Goal: Task Accomplishment & Management: Manage account settings

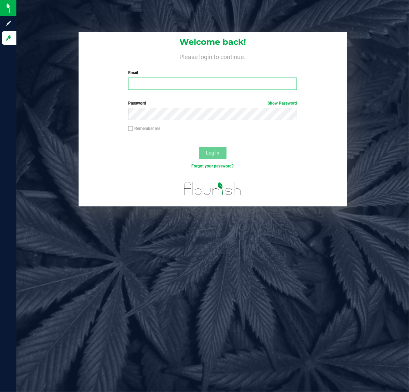
click at [167, 86] on input "Email" at bounding box center [212, 83] width 169 height 12
type input "aross@liveparallel.com"
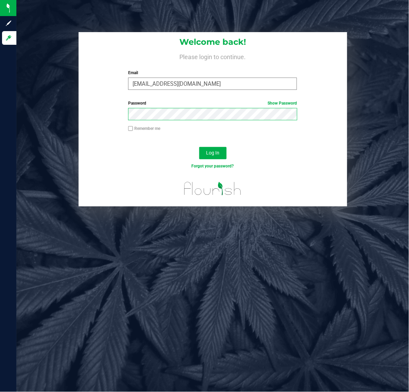
click at [199, 147] on button "Log In" at bounding box center [212, 153] width 27 height 12
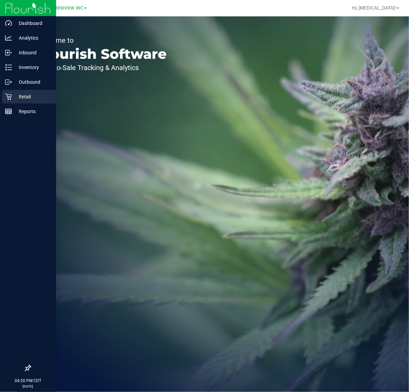
click at [24, 96] on p "Retail" at bounding box center [32, 97] width 41 height 8
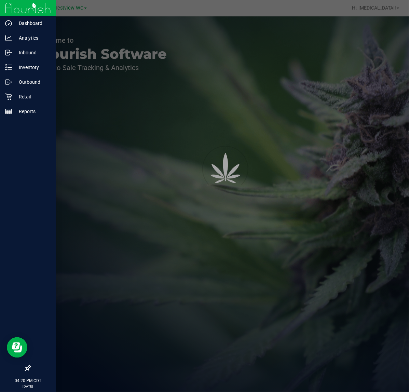
click at [28, 367] on icon at bounding box center [28, 367] width 7 height 7
click at [25, 368] on input "checkbox" at bounding box center [25, 368] width 0 height 0
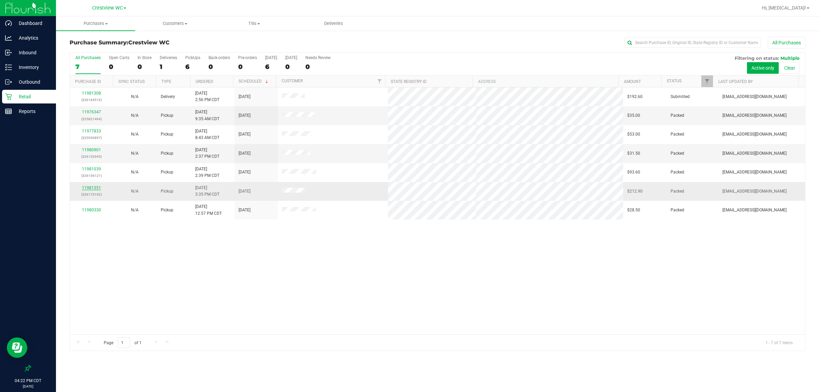
click at [96, 190] on link "11981351" at bounding box center [91, 187] width 19 height 5
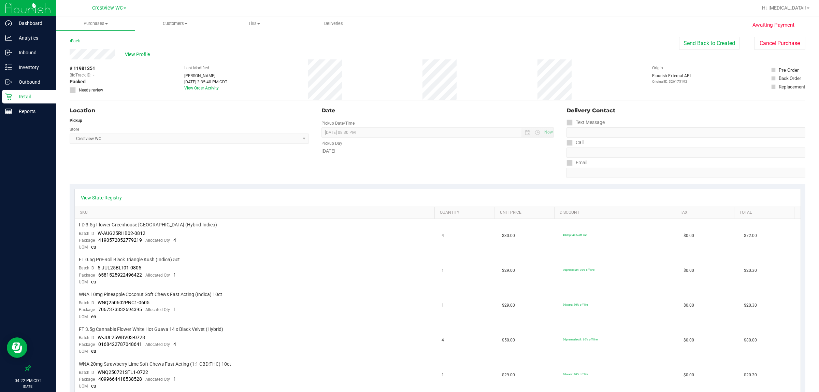
click at [141, 53] on span "View Profile" at bounding box center [138, 54] width 27 height 7
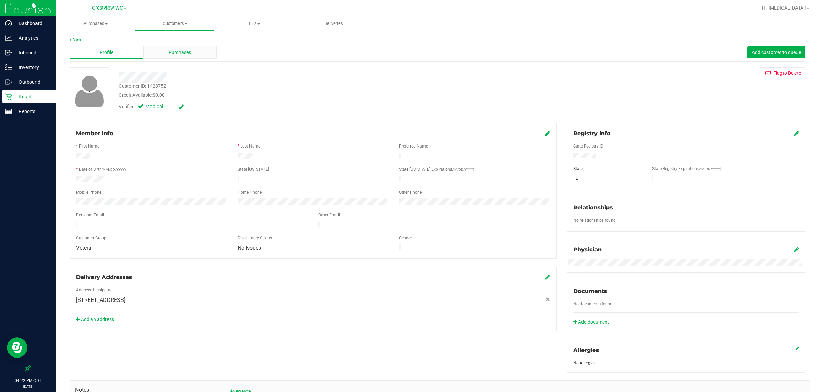
click at [161, 56] on div "Purchases" at bounding box center [180, 52] width 74 height 13
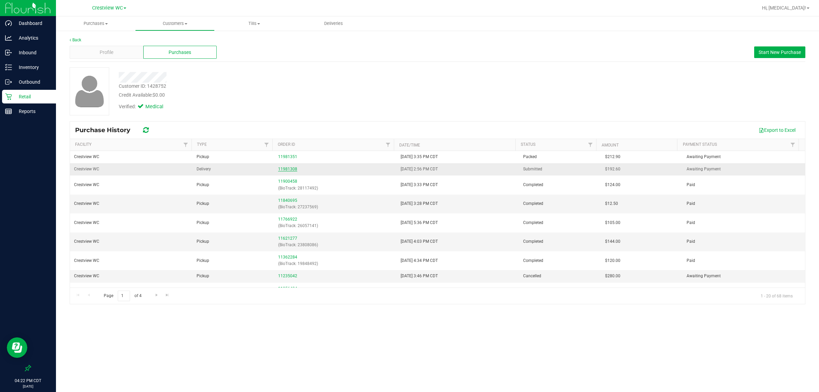
click at [287, 170] on link "11981308" at bounding box center [287, 169] width 19 height 5
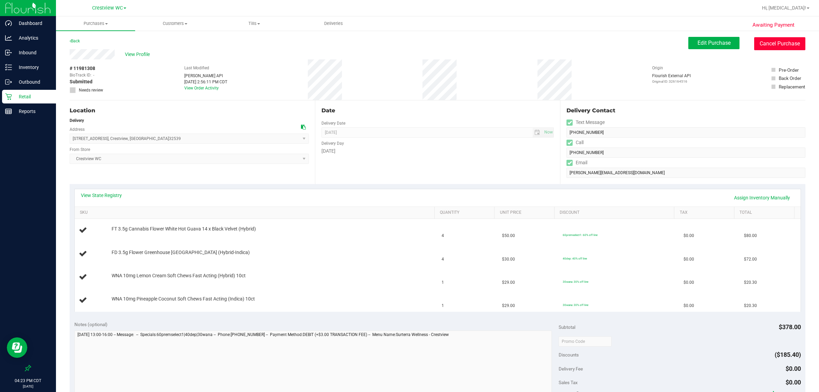
click at [408, 40] on button "Cancel Purchase" at bounding box center [779, 43] width 51 height 13
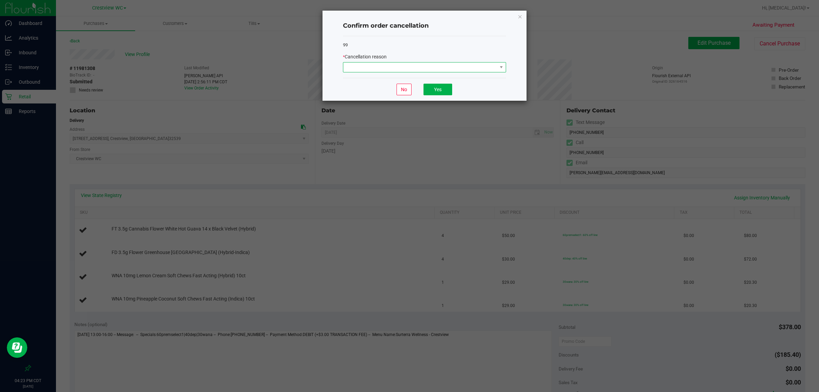
click at [408, 70] on span at bounding box center [420, 67] width 154 height 10
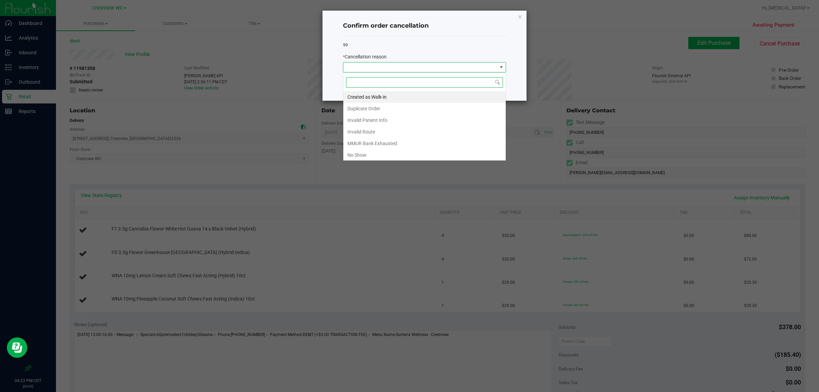
scroll to position [11, 163]
click at [364, 157] on li "No Show" at bounding box center [424, 155] width 162 height 12
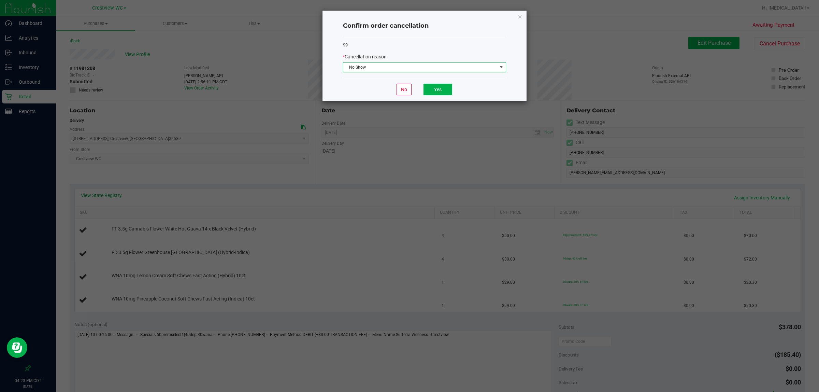
click at [401, 36] on div "99 * Cancellation reason No Show" at bounding box center [424, 57] width 163 height 42
click at [408, 91] on button "Yes" at bounding box center [438, 90] width 29 height 12
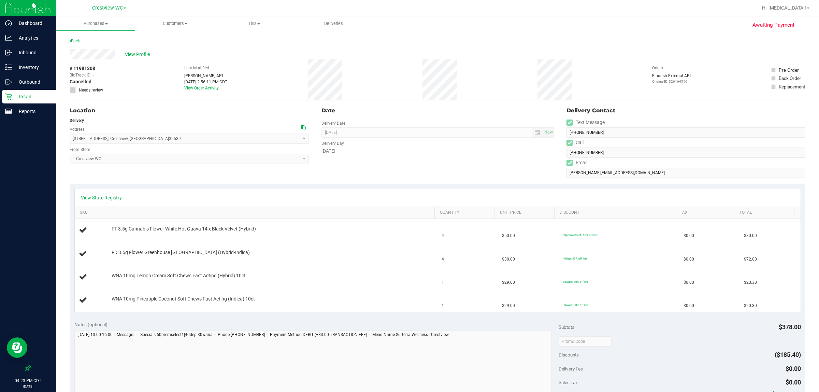
click at [28, 99] on p "Retail" at bounding box center [32, 97] width 41 height 8
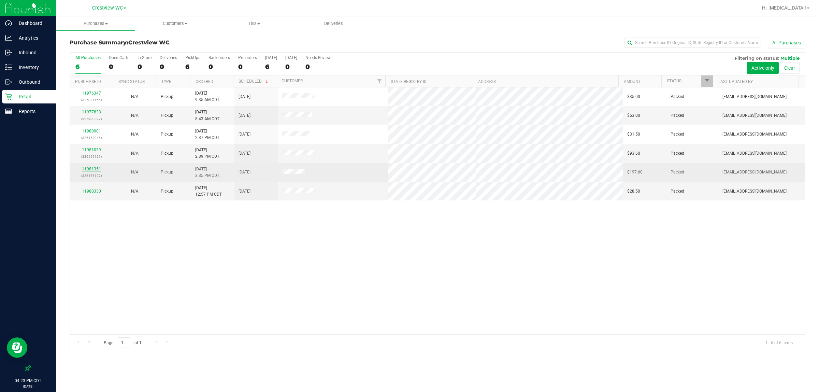
click at [87, 171] on link "11981351" at bounding box center [91, 169] width 19 height 5
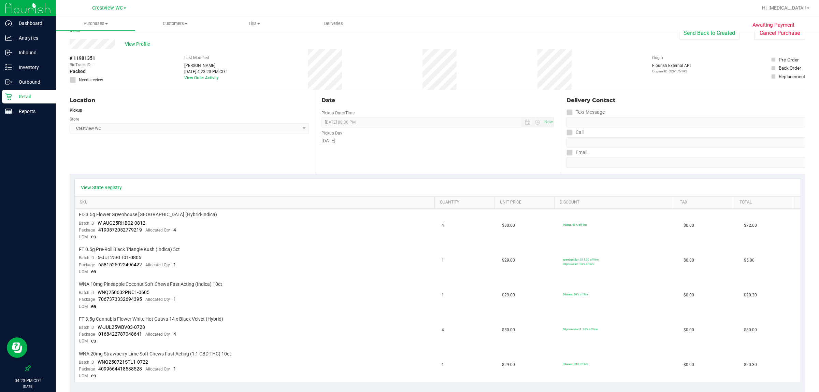
scroll to position [9, 0]
click at [33, 91] on div "Retail" at bounding box center [29, 97] width 54 height 14
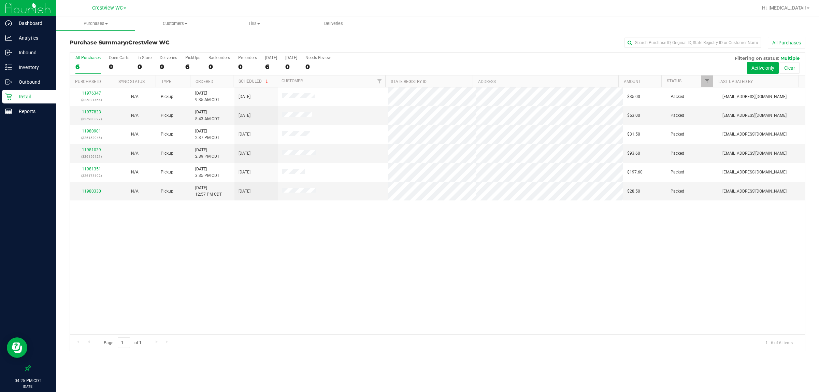
drag, startPoint x: 413, startPoint y: 274, endPoint x: 407, endPoint y: 272, distance: 7.1
click at [408, 274] on div "11976347 (325821464) N/A Pickup 9/20/2025 9:35 AM CDT 9/20/2025 $35.00 Packed l…" at bounding box center [437, 210] width 735 height 247
click at [190, 61] on label "PickUps 6" at bounding box center [192, 64] width 15 height 19
click at [0, 0] on input "PickUps 6" at bounding box center [0, 0] width 0 height 0
click at [32, 97] on p "Retail" at bounding box center [32, 97] width 41 height 8
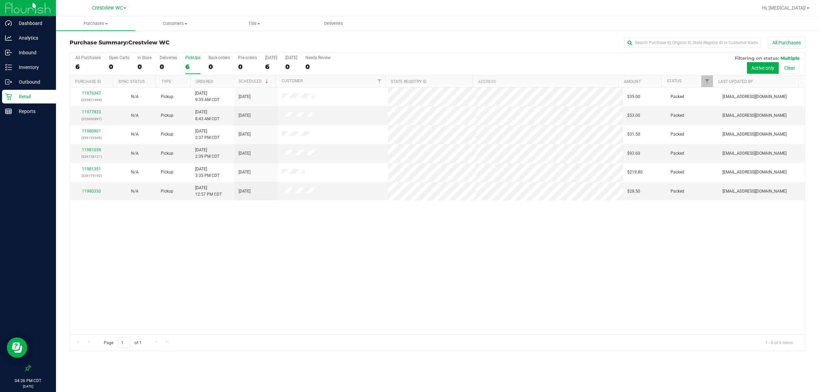
click at [340, 289] on div "11976347 (325821464) N/A Pickup 9/20/2025 9:35 AM CDT 9/20/2025 $35.00 Packed l…" at bounding box center [437, 210] width 735 height 247
click at [408, 247] on div "11976347 (325821464) N/A Pickup 9/20/2025 9:35 AM CDT 9/20/2025 $35.00 Packed l…" at bounding box center [437, 210] width 735 height 247
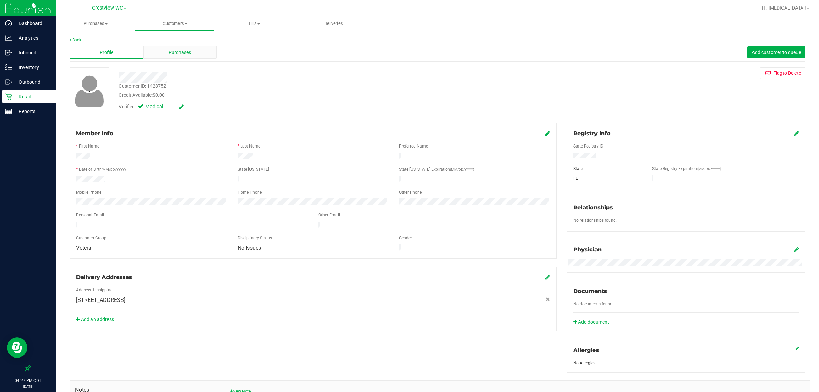
click at [170, 54] on span "Purchases" at bounding box center [180, 52] width 23 height 7
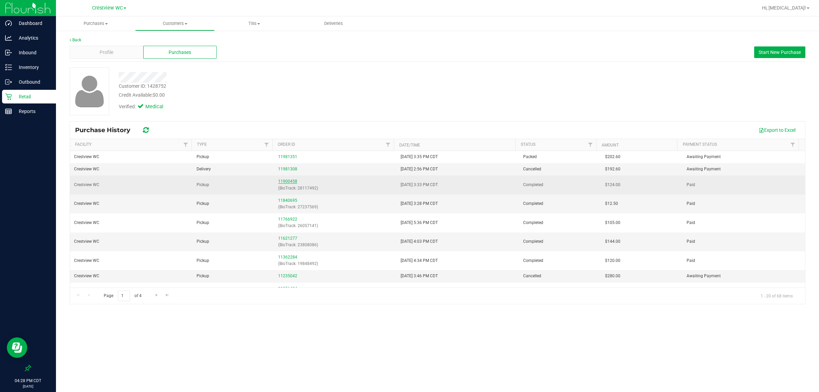
click at [292, 182] on link "11900458" at bounding box center [287, 181] width 19 height 5
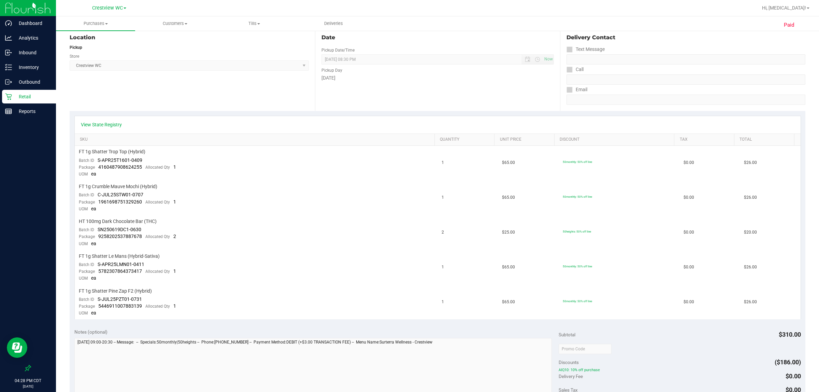
scroll to position [85, 0]
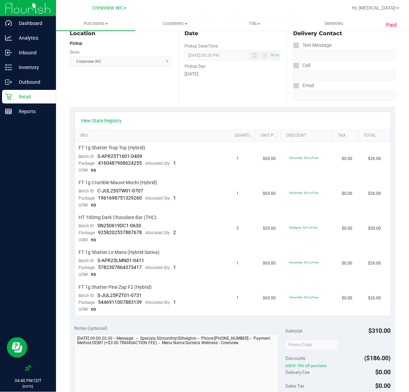
click at [27, 370] on icon at bounding box center [28, 367] width 7 height 7
click at [25, 368] on input "checkbox" at bounding box center [25, 368] width 0 height 0
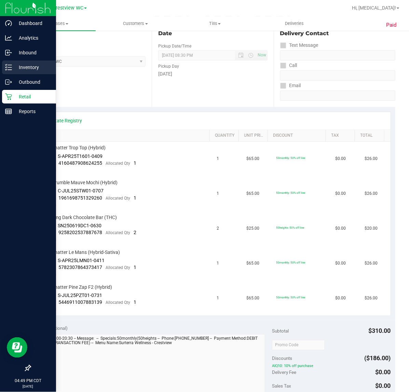
click at [12, 71] on p "Inventory" at bounding box center [32, 67] width 41 height 8
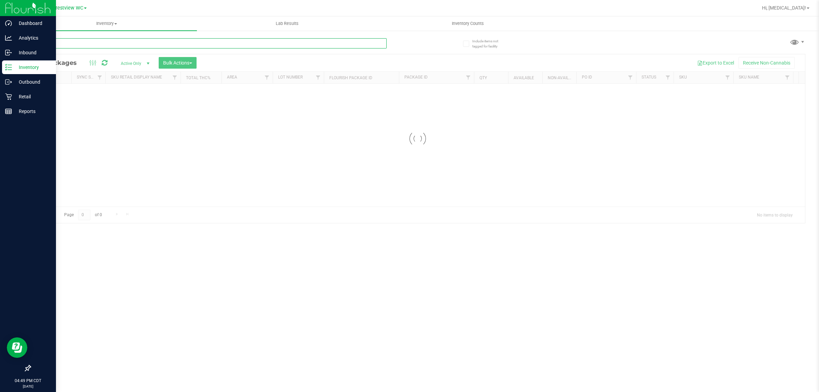
click at [112, 41] on input "text" at bounding box center [208, 43] width 357 height 10
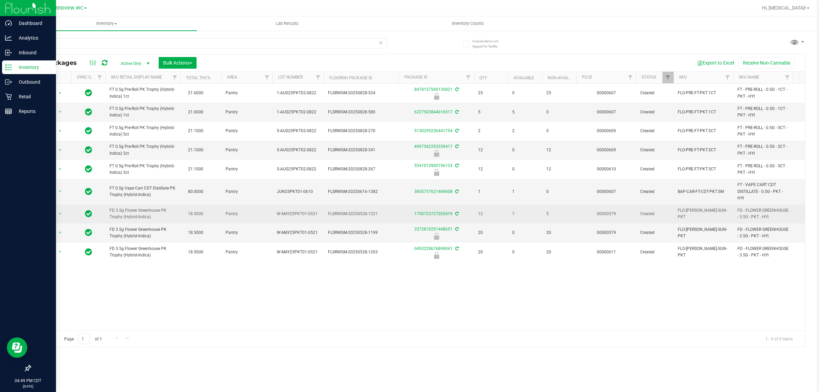
click at [127, 211] on span "FD 3.5g Flower Greenhouse PK Trophy (Hybrid-Indica)" at bounding box center [143, 213] width 67 height 13
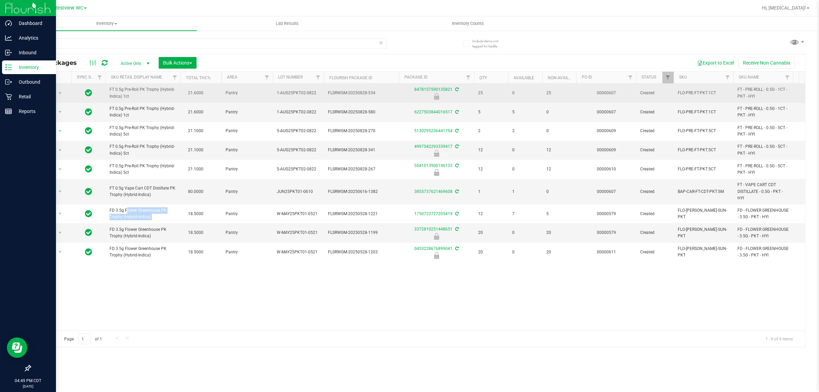
copy td "FD 3.5g Flower Greenhouse PK Trophy (Hybrid-Indica)"
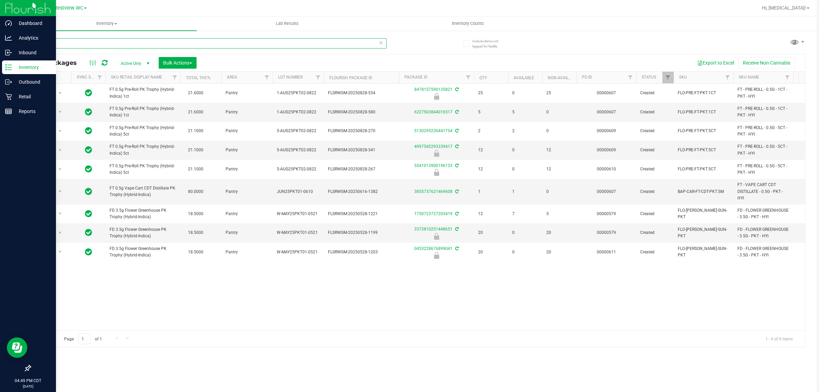
click at [82, 45] on input "pkt" at bounding box center [208, 43] width 357 height 10
paste input "FD 3.5g Flower Greenhouse PK Trophy (Hybrid-Indica)"
type input "FD 3.5g Flower Greenhouse PK Trophy (Hybrid-Indica)"
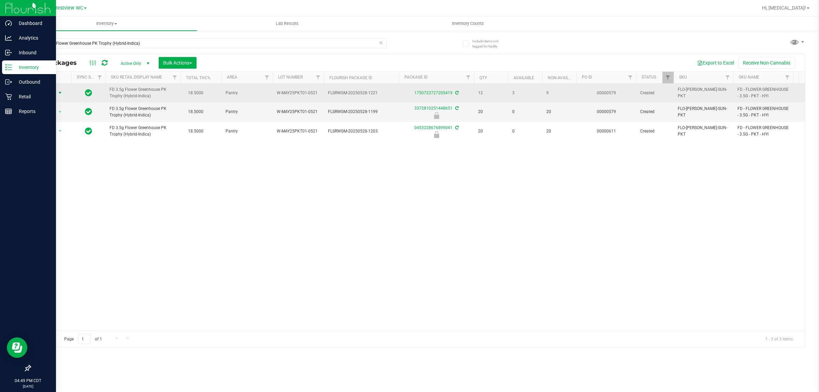
click at [53, 90] on span "Action" at bounding box center [46, 93] width 18 height 10
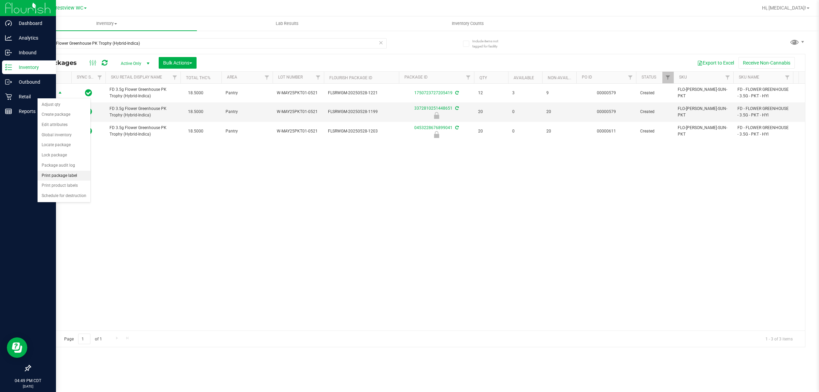
click at [69, 176] on li "Print package label" at bounding box center [64, 176] width 53 height 10
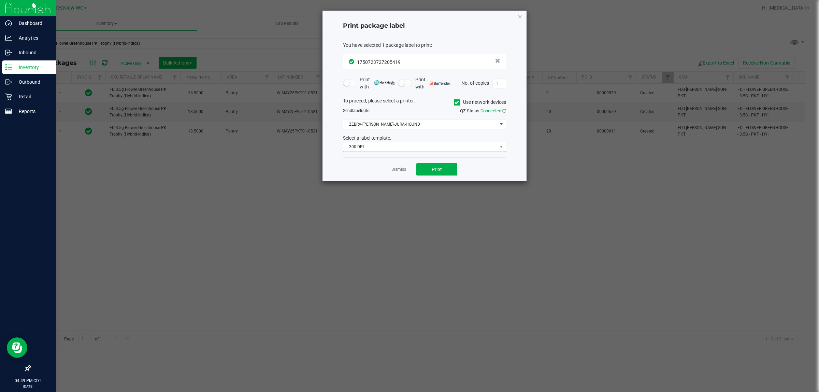
click at [408, 142] on span "300 DPI" at bounding box center [424, 147] width 163 height 10
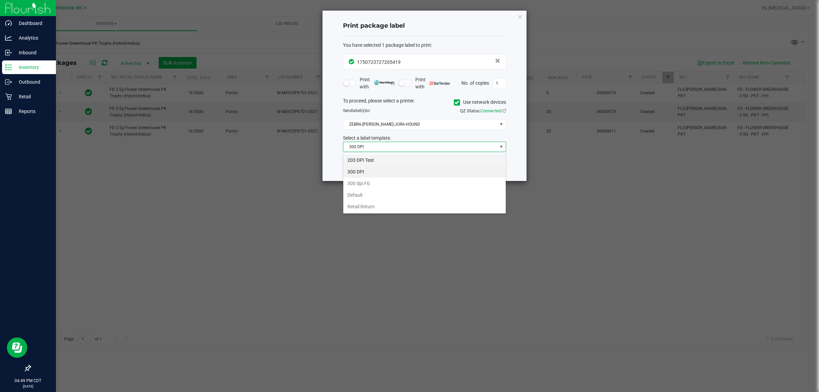
scroll to position [11, 163]
click at [369, 162] on li "203 DPI Test" at bounding box center [424, 160] width 162 height 12
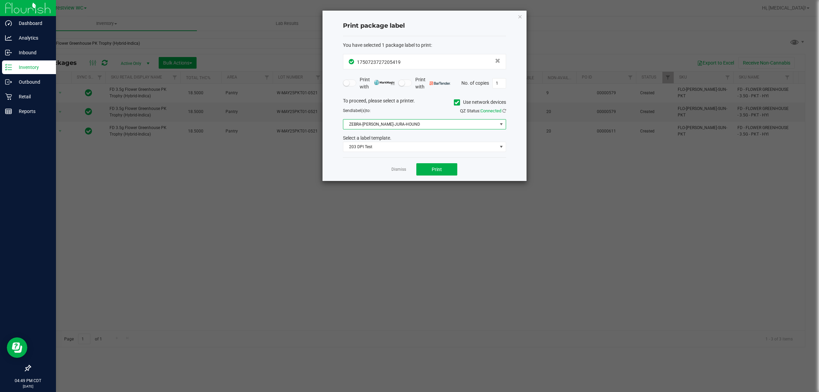
click at [384, 127] on span "ZEBRA-BRUNO-JURA-HOUND" at bounding box center [420, 124] width 154 height 10
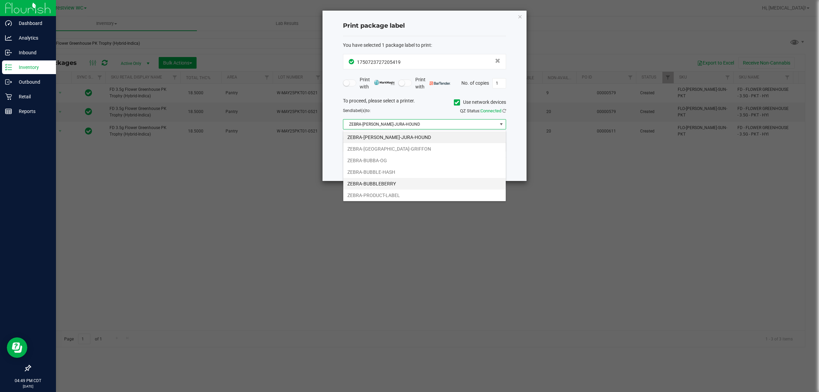
click at [381, 184] on li "ZEBRA-BUBBLEBERRY" at bounding box center [424, 184] width 162 height 12
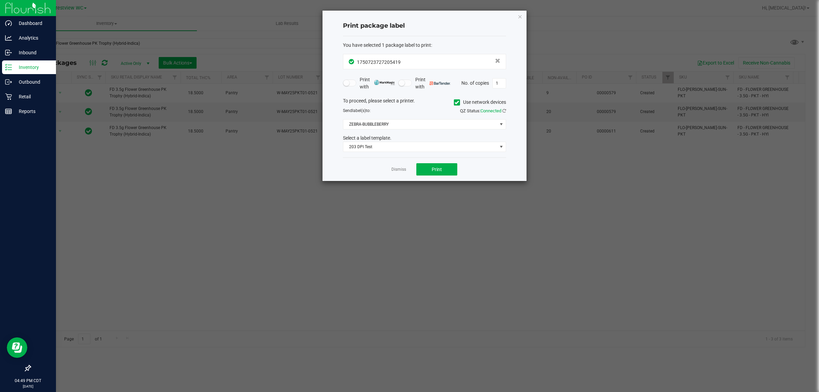
click at [408, 111] on div "Send label(s) to:" at bounding box center [381, 111] width 87 height 6
click at [408, 171] on button "Print" at bounding box center [436, 169] width 41 height 12
click at [408, 170] on button "Print" at bounding box center [436, 169] width 41 height 12
click at [400, 172] on link "Dismiss" at bounding box center [399, 170] width 15 height 6
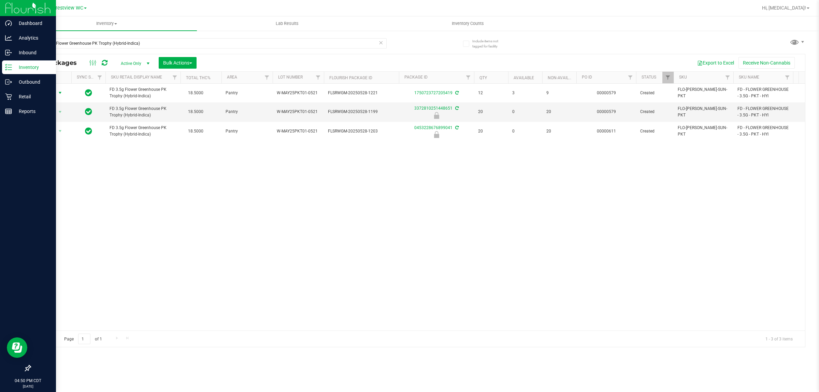
click at [359, 205] on div "Action Action Adjust qty Create package Edit attributes Global inventory Locate…" at bounding box center [417, 207] width 775 height 247
click at [335, 252] on div "Action Action Adjust qty Create package Edit attributes Global inventory Locate…" at bounding box center [417, 207] width 775 height 247
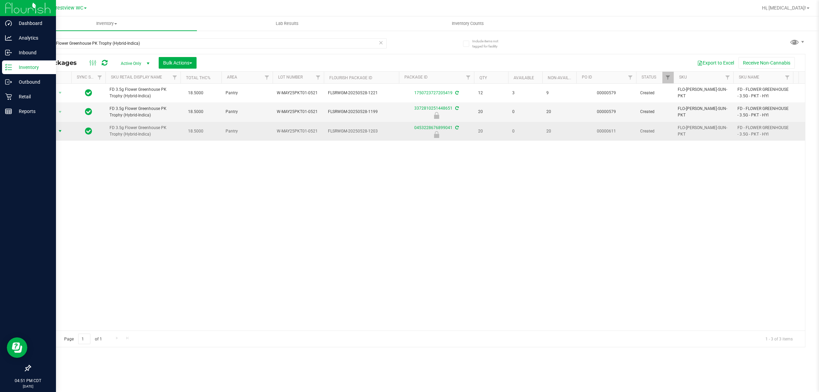
drag, startPoint x: 64, startPoint y: 132, endPoint x: 57, endPoint y: 131, distance: 7.2
click at [60, 132] on span "select" at bounding box center [60, 131] width 9 height 10
click at [57, 131] on span "select" at bounding box center [59, 131] width 5 height 5
click at [55, 132] on span "Action" at bounding box center [46, 131] width 18 height 10
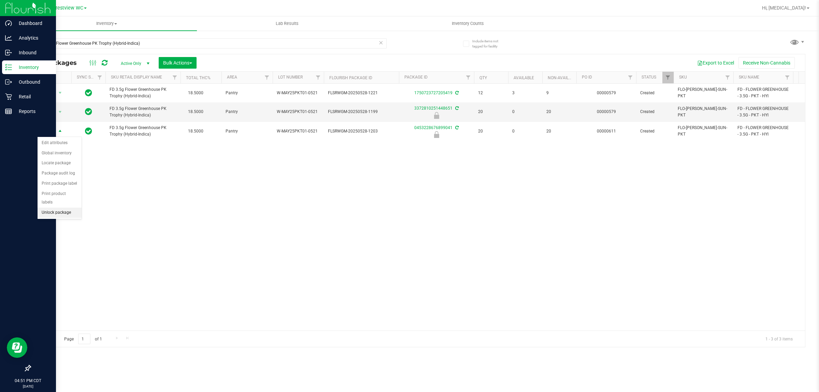
click at [57, 209] on li "Unlock package" at bounding box center [60, 213] width 44 height 10
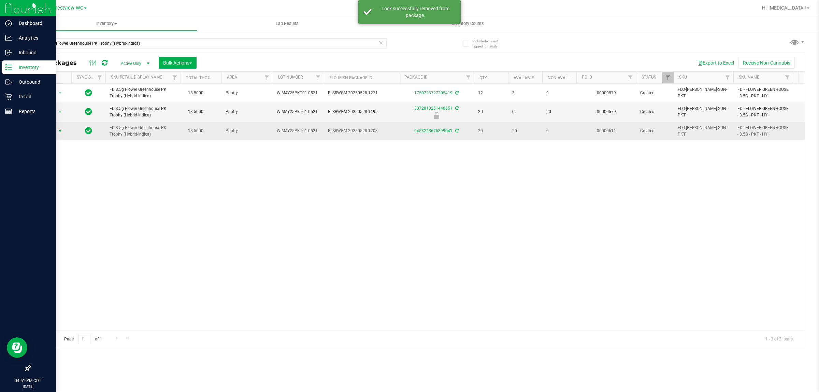
click at [52, 132] on span "Action" at bounding box center [46, 131] width 18 height 10
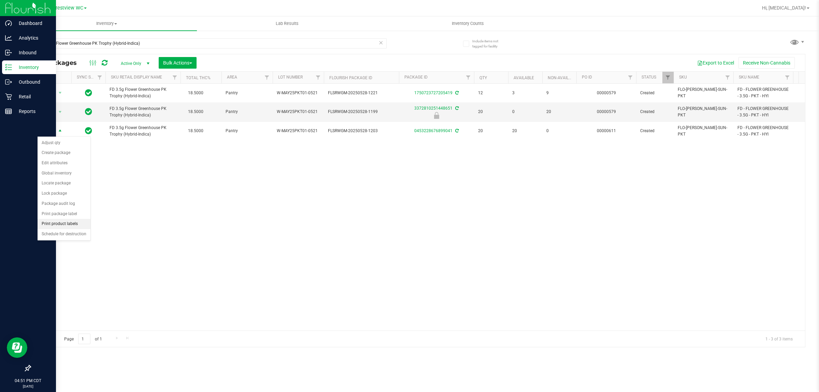
click at [72, 225] on li "Print product labels" at bounding box center [64, 224] width 53 height 10
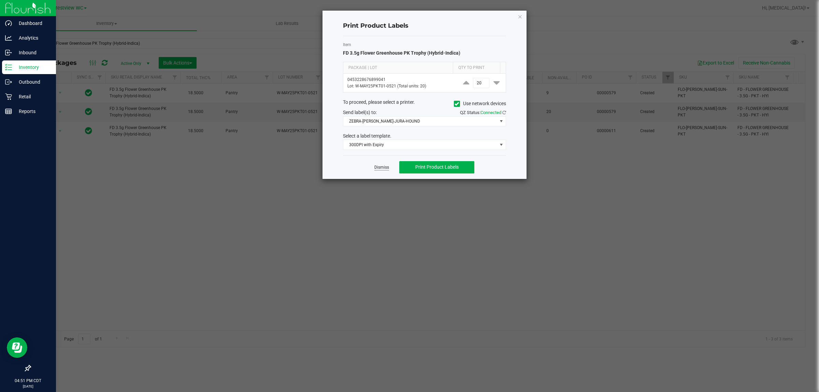
click at [381, 165] on link "Dismiss" at bounding box center [381, 168] width 15 height 6
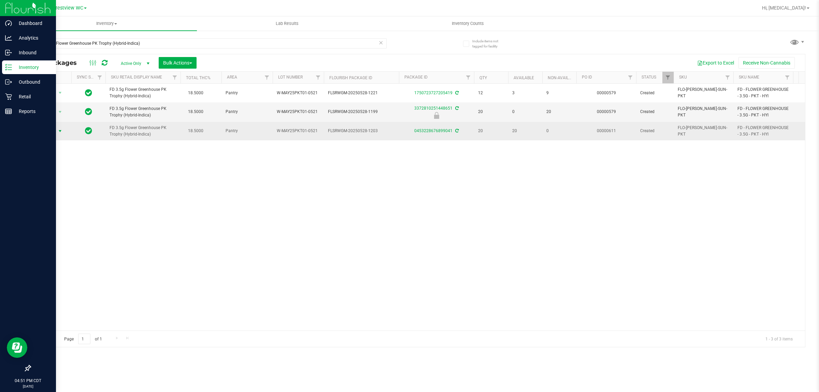
click at [55, 132] on span "Action" at bounding box center [46, 131] width 18 height 10
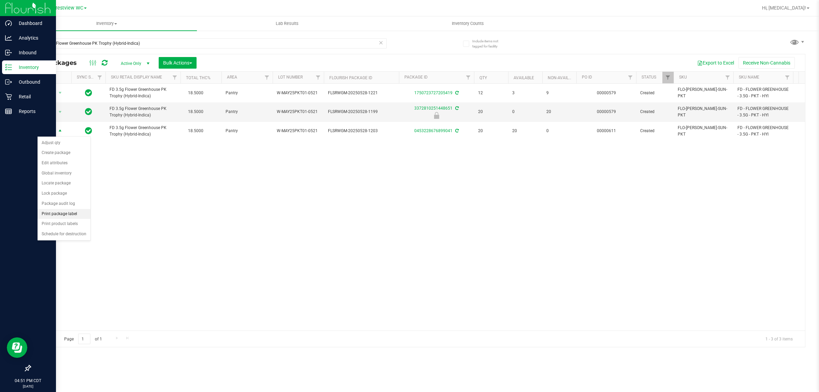
click at [61, 215] on li "Print package label" at bounding box center [64, 214] width 53 height 10
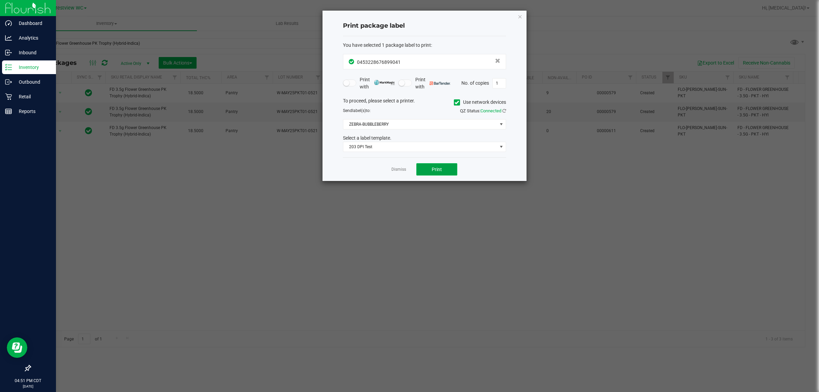
click at [408, 172] on span "Print" at bounding box center [437, 169] width 10 height 5
click at [393, 171] on link "Dismiss" at bounding box center [399, 170] width 15 height 6
click at [365, 248] on div "Action Action Adjust qty Create package Edit attributes Global inventory Locate…" at bounding box center [417, 207] width 775 height 247
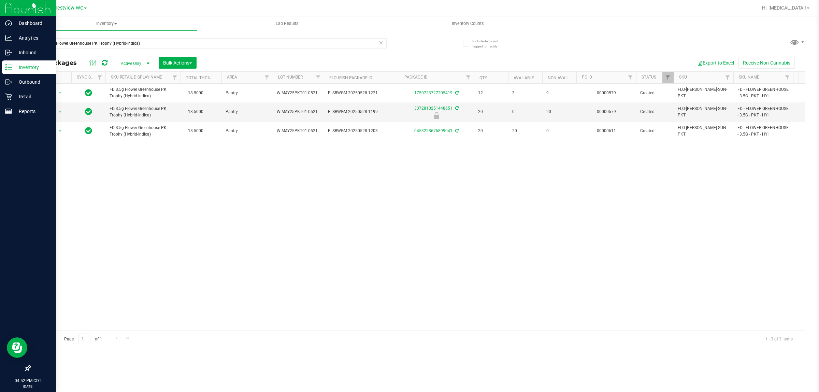
click at [165, 52] on div "FD 3.5g Flower Greenhouse PK Trophy (Hybrid-Indica)" at bounding box center [208, 46] width 357 height 16
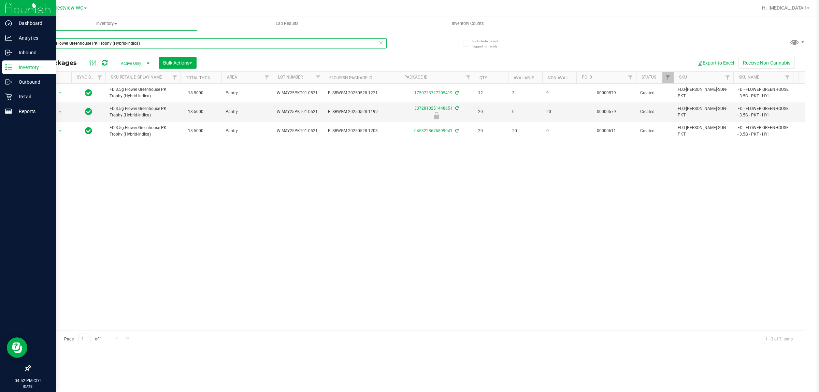
click at [162, 40] on input "FD 3.5g Flower Greenhouse PK Trophy (Hybrid-Indica)" at bounding box center [208, 43] width 357 height 10
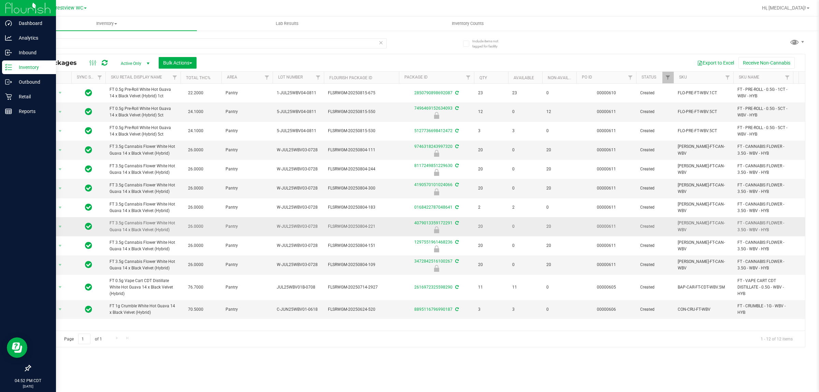
click at [142, 226] on span "FT 3.5g Cannabis Flower White Hot Guava 14 x Black Velvet (Hybrid)" at bounding box center [143, 226] width 67 height 13
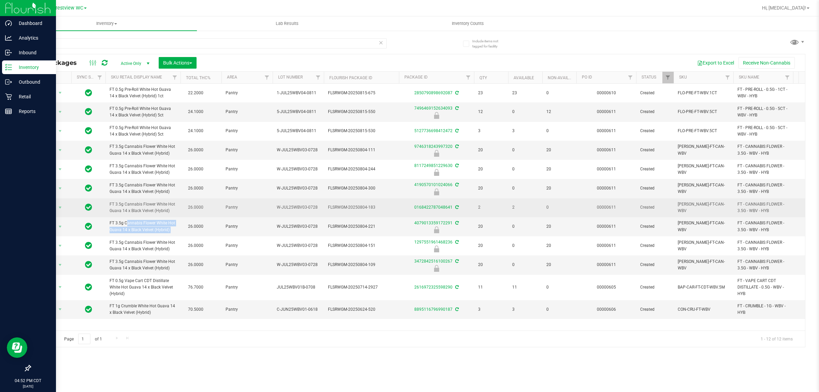
copy td "FT 3.5g Cannabis Flower White Hot Guava 14 x Black Velvet (Hybrid)"
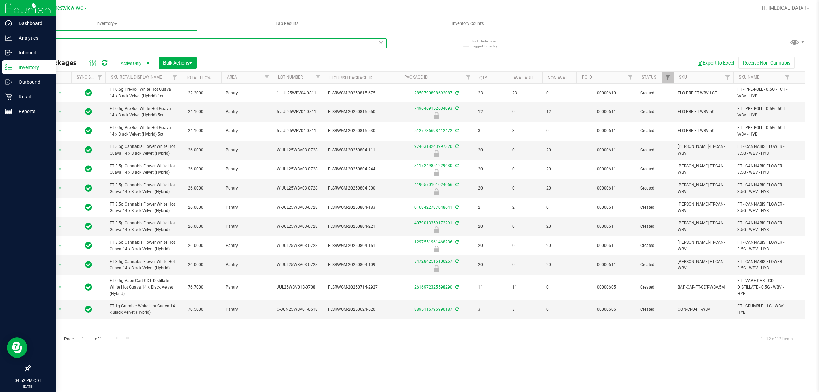
click at [102, 42] on input "wbv" at bounding box center [208, 43] width 357 height 10
paste input "FT 3.5g Cannabis Flower White Hot Guava 14 x Black Velvet (Hybrid)"
type input "FT 3.5g Cannabis Flower White Hot Guava 14 x Black Velvet (Hybrid)"
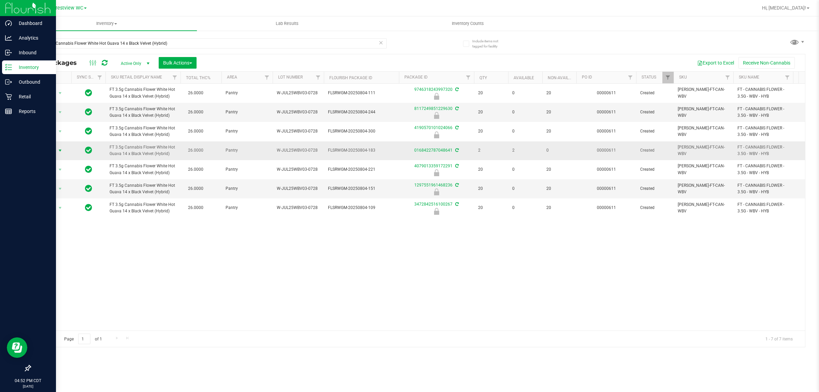
click at [53, 147] on span "Action" at bounding box center [46, 151] width 18 height 10
click at [67, 236] on li "Print package label" at bounding box center [64, 233] width 53 height 10
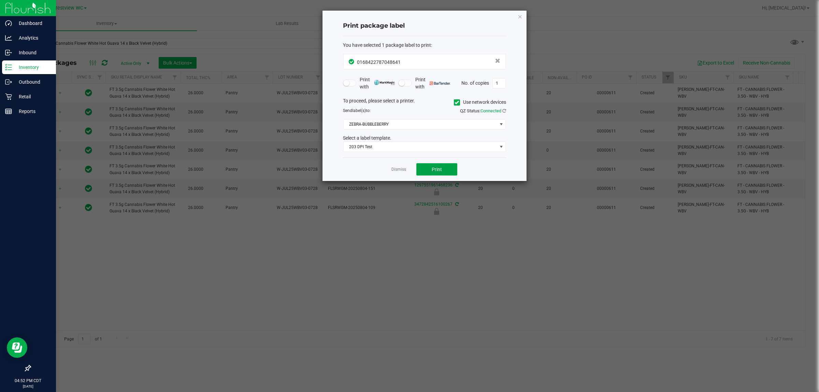
click at [408, 168] on button "Print" at bounding box center [436, 169] width 41 height 12
click at [408, 170] on button "Print" at bounding box center [436, 169] width 41 height 12
click at [398, 169] on link "Dismiss" at bounding box center [399, 170] width 15 height 6
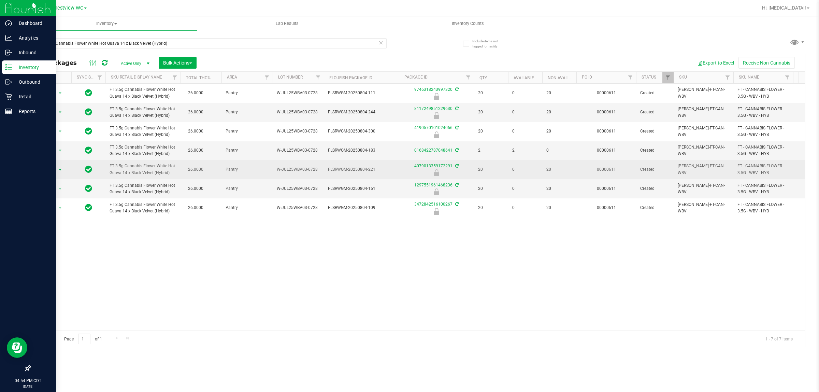
drag, startPoint x: 46, startPoint y: 169, endPoint x: 51, endPoint y: 172, distance: 5.2
click at [45, 169] on span "Action" at bounding box center [46, 170] width 18 height 10
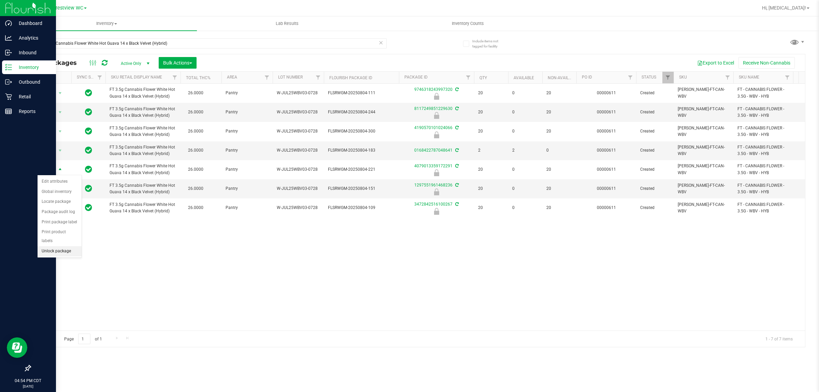
click at [53, 248] on li "Unlock package" at bounding box center [60, 251] width 44 height 10
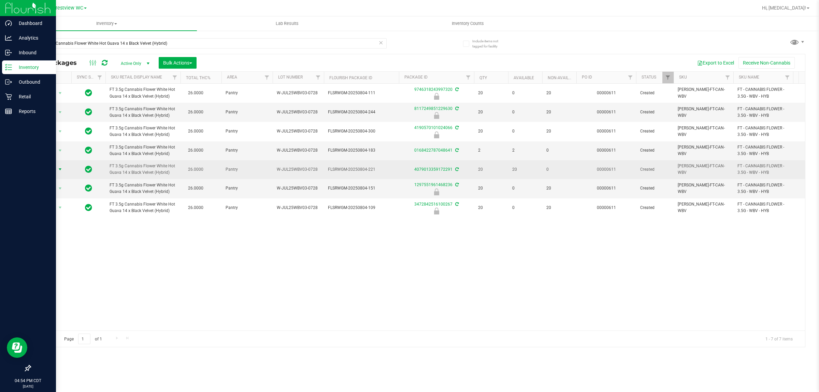
click at [52, 168] on span "Action" at bounding box center [46, 170] width 18 height 10
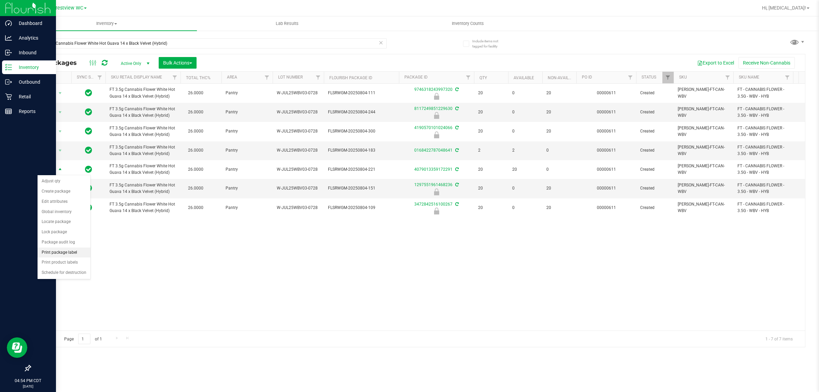
click at [69, 257] on li "Print package label" at bounding box center [64, 252] width 53 height 10
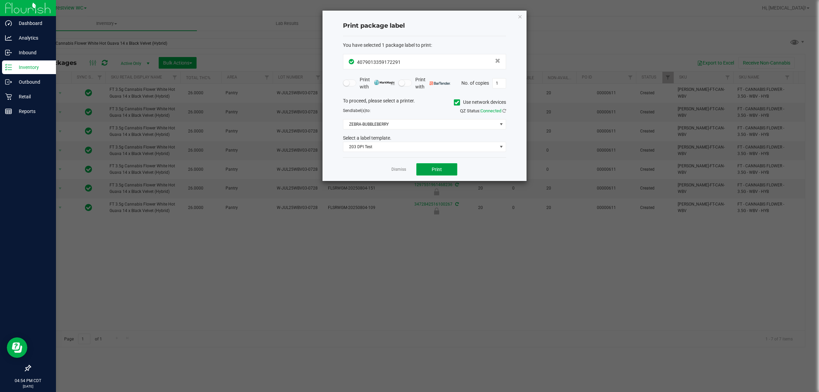
click at [408, 169] on button "Print" at bounding box center [436, 169] width 41 height 12
click at [408, 19] on icon "button" at bounding box center [520, 16] width 5 height 8
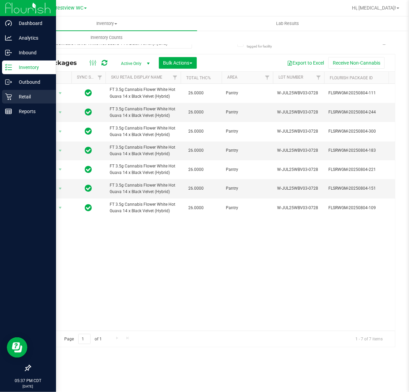
click at [31, 98] on p "Retail" at bounding box center [32, 97] width 41 height 8
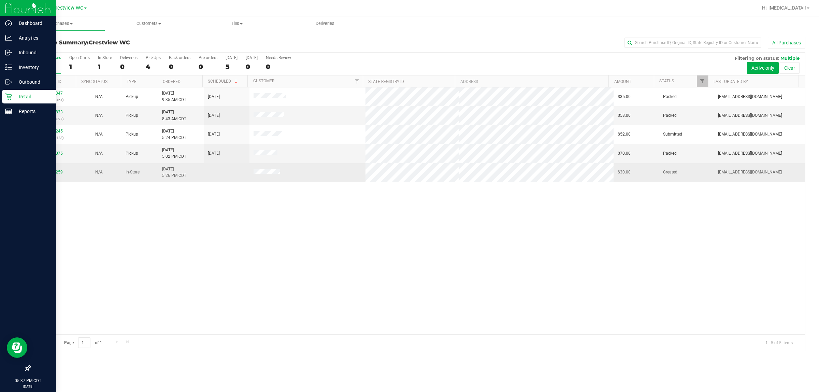
click at [52, 175] on div "11982259" at bounding box center [53, 172] width 38 height 6
click at [54, 174] on link "11982259" at bounding box center [53, 172] width 19 height 5
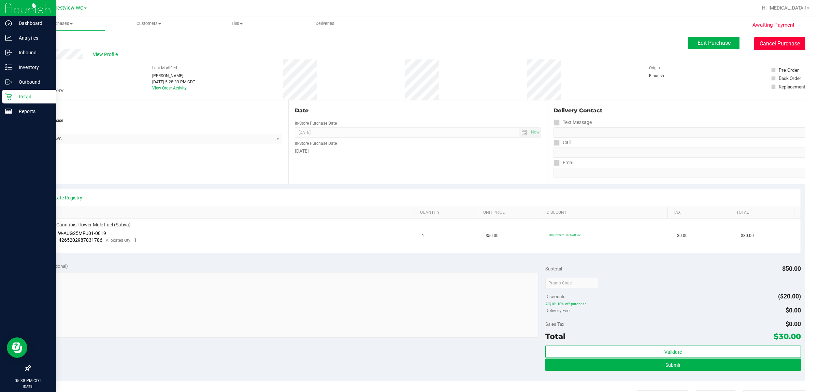
click at [408, 45] on button "Cancel Purchase" at bounding box center [779, 43] width 51 height 13
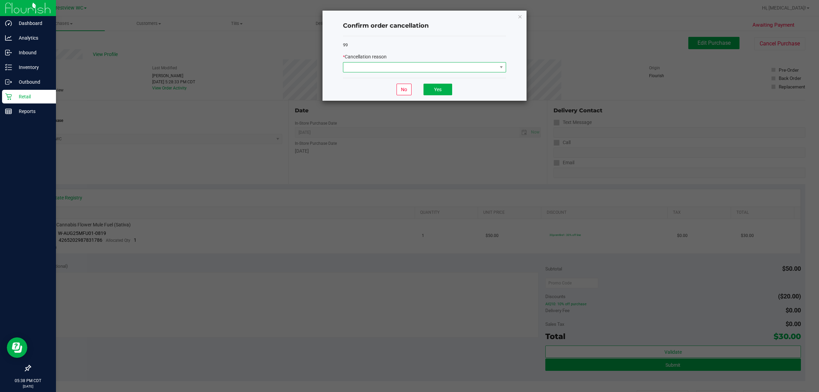
click at [408, 69] on span at bounding box center [420, 67] width 154 height 10
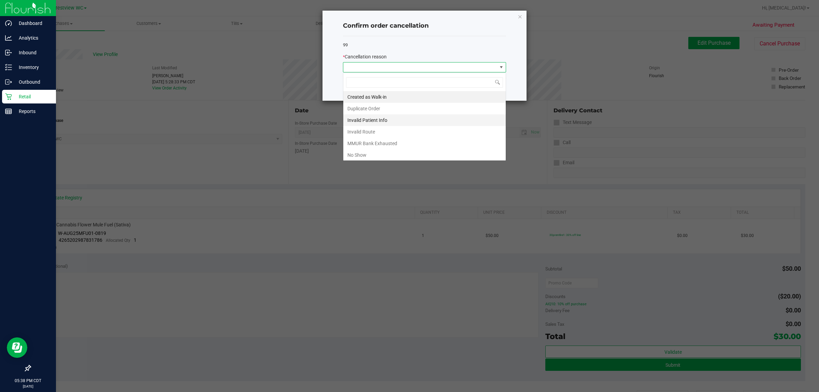
scroll to position [11, 163]
click at [364, 155] on li "No Show" at bounding box center [424, 155] width 162 height 12
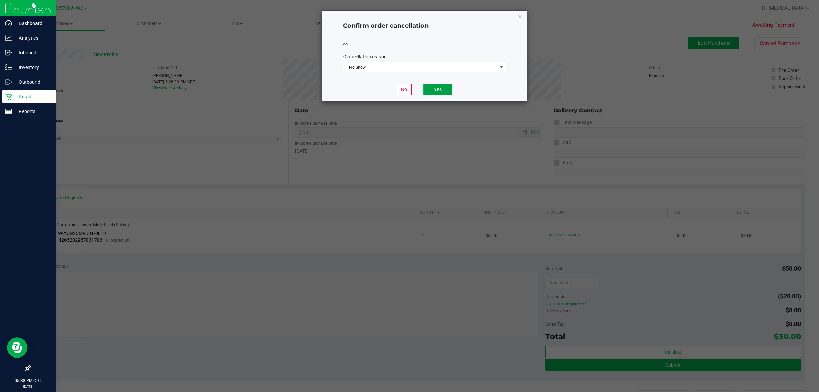
click at [408, 94] on button "Yes" at bounding box center [438, 90] width 29 height 12
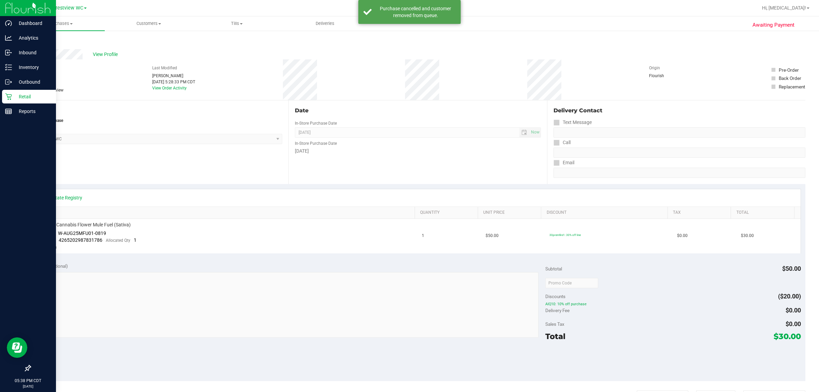
click at [23, 95] on p "Retail" at bounding box center [32, 97] width 41 height 8
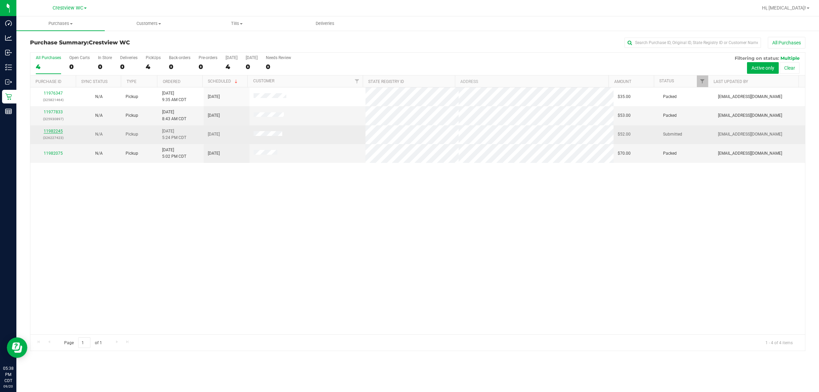
click at [49, 131] on link "11982245" at bounding box center [53, 131] width 19 height 5
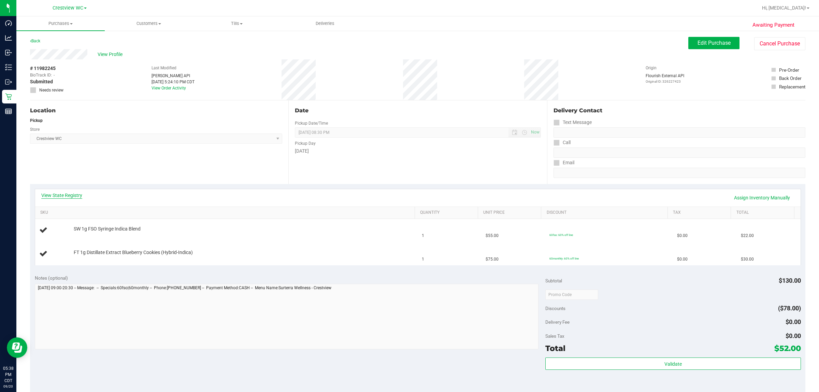
click at [70, 197] on link "View State Registry" at bounding box center [61, 195] width 41 height 7
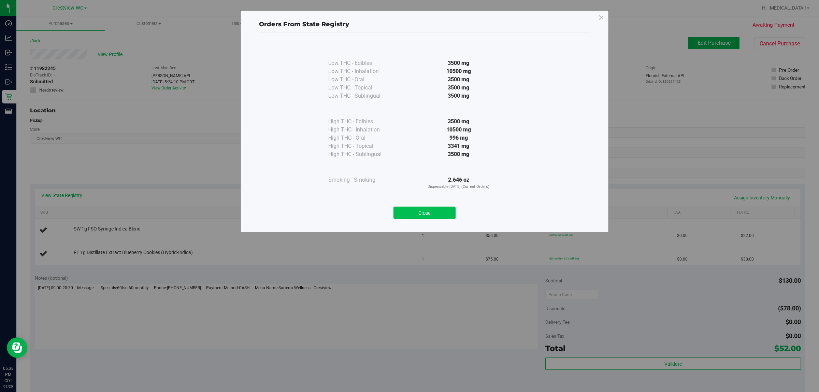
click at [408, 210] on button "Close" at bounding box center [425, 213] width 62 height 12
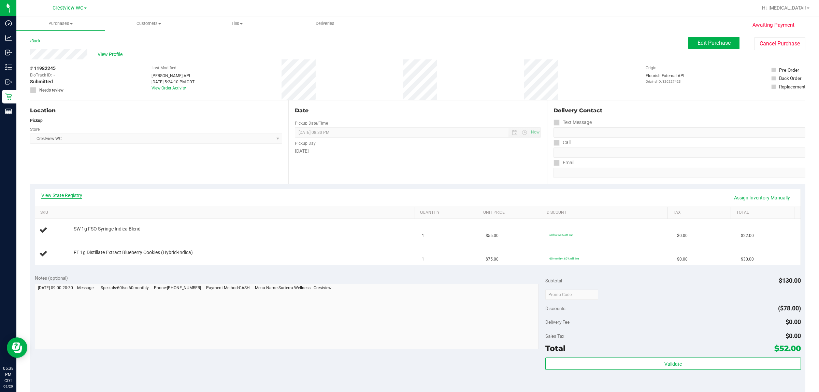
click at [71, 196] on link "View State Registry" at bounding box center [61, 195] width 41 height 7
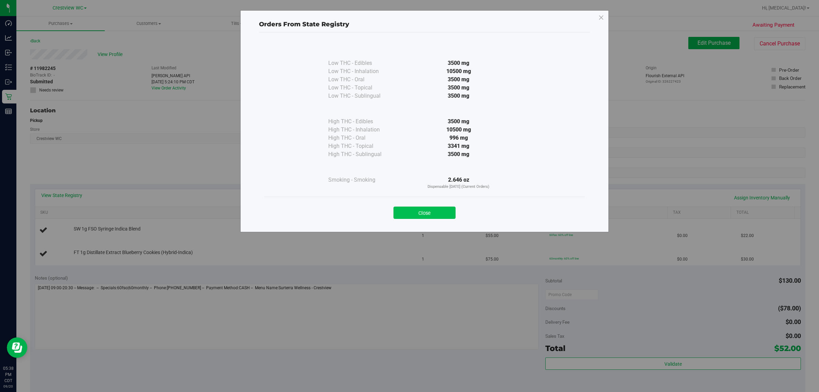
click at [408, 214] on button "Close" at bounding box center [425, 213] width 62 height 12
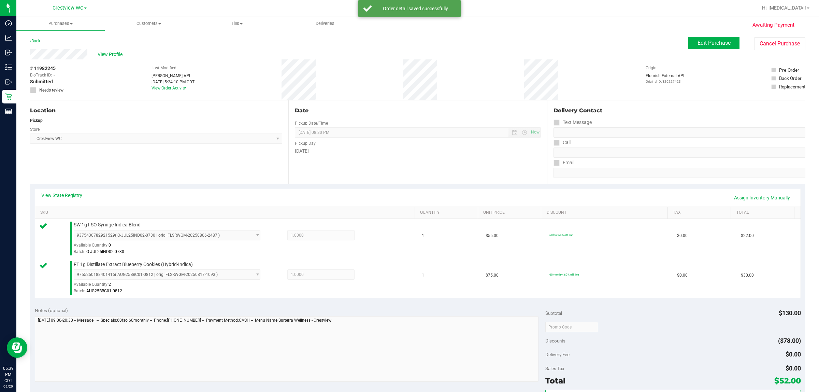
scroll to position [93, 0]
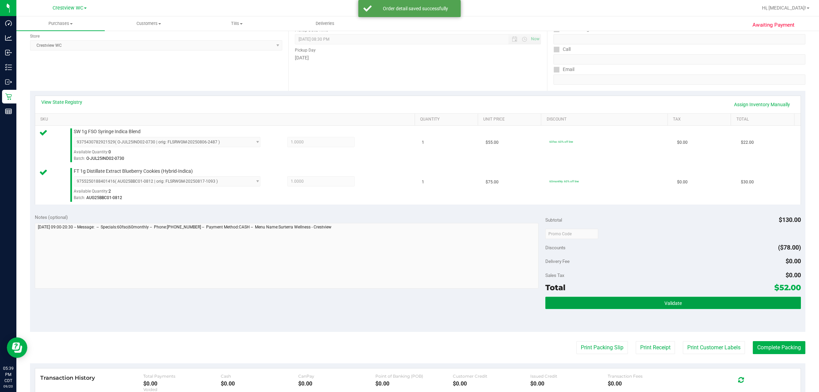
click at [408, 302] on button "Validate" at bounding box center [672, 303] width 255 height 12
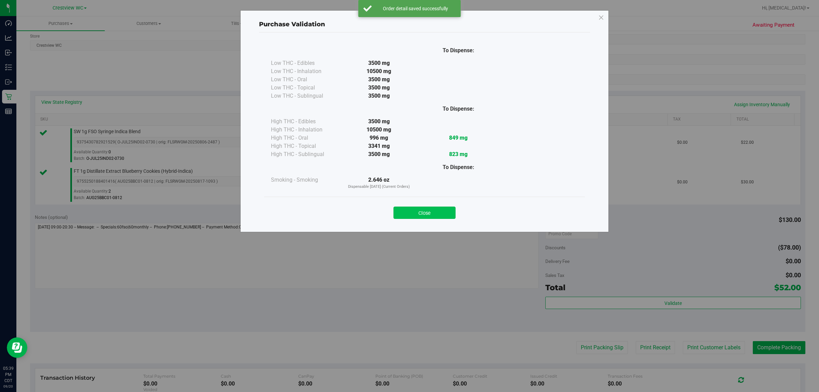
click at [408, 213] on button "Close" at bounding box center [425, 213] width 62 height 12
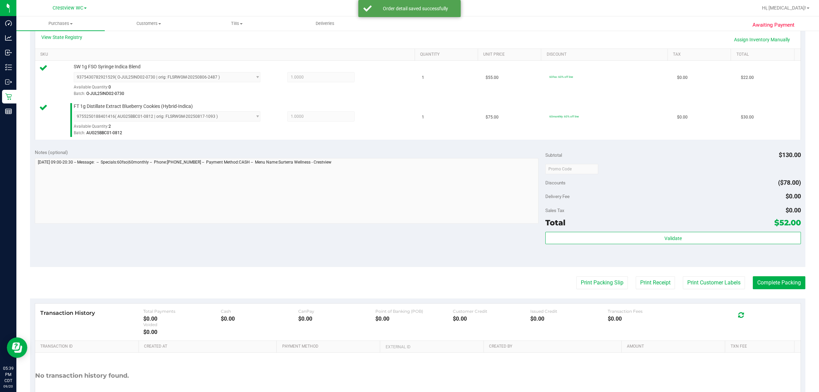
scroll to position [205, 0]
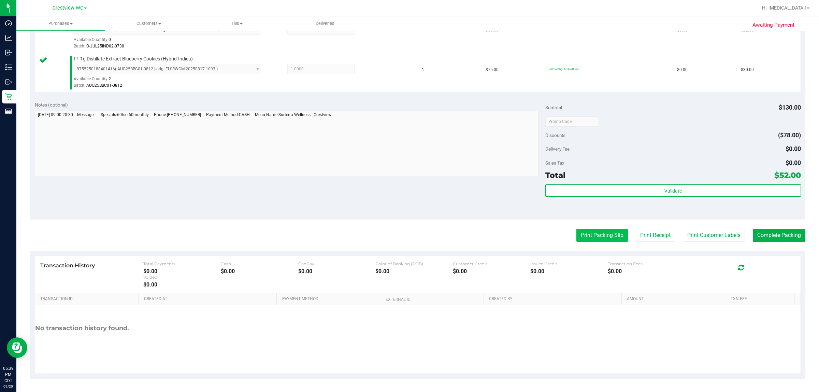
click at [408, 231] on button "Print Packing Slip" at bounding box center [603, 235] width 52 height 13
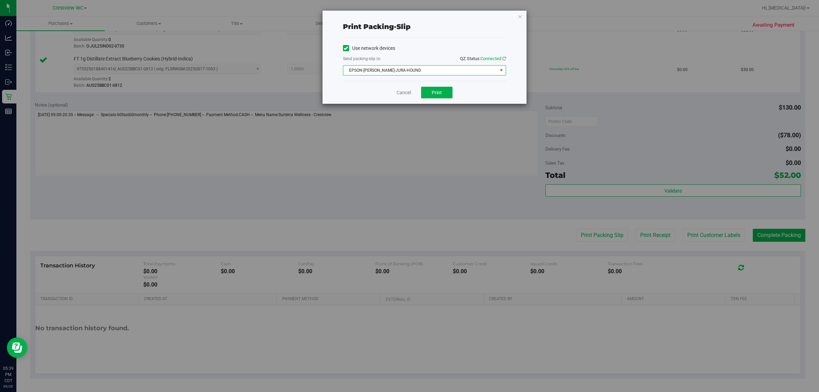
click at [408, 65] on span "EPSON-BRUNO-JURA-HOUND" at bounding box center [424, 70] width 163 height 10
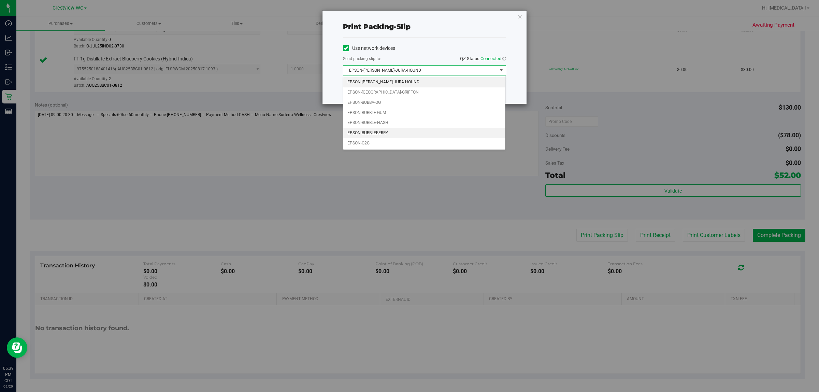
click at [380, 132] on li "EPSON-BUBBLEBERRY" at bounding box center [424, 133] width 162 height 10
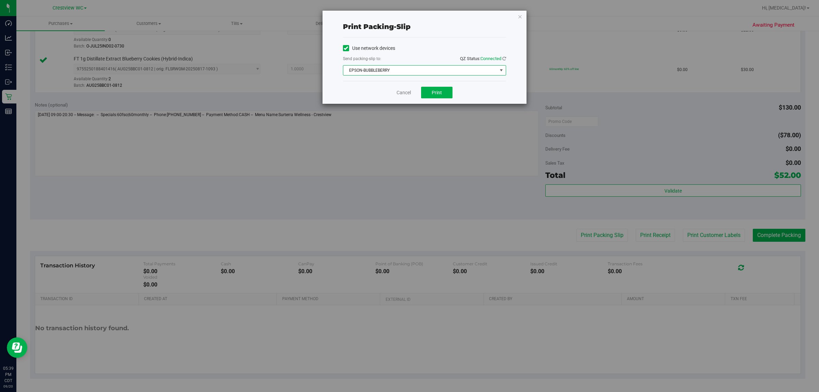
click at [408, 52] on div "Use network devices" at bounding box center [424, 48] width 163 height 10
click at [408, 94] on span "Print" at bounding box center [437, 92] width 10 height 5
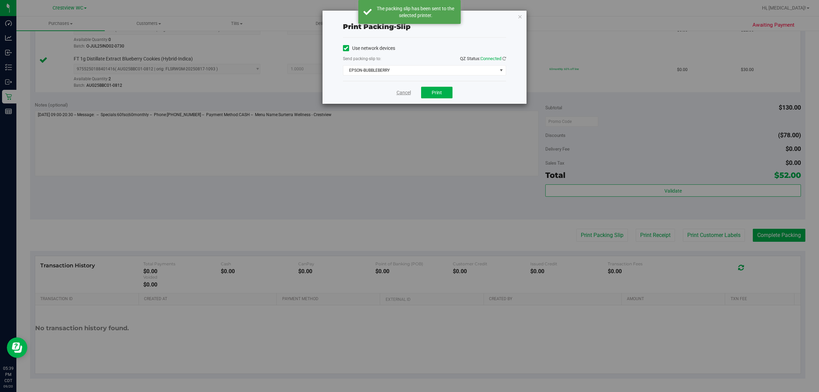
click at [400, 94] on link "Cancel" at bounding box center [404, 92] width 14 height 7
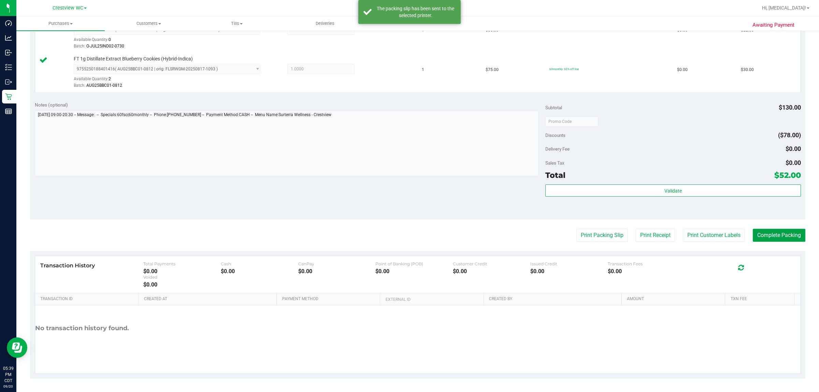
click at [408, 240] on button "Complete Packing" at bounding box center [779, 235] width 53 height 13
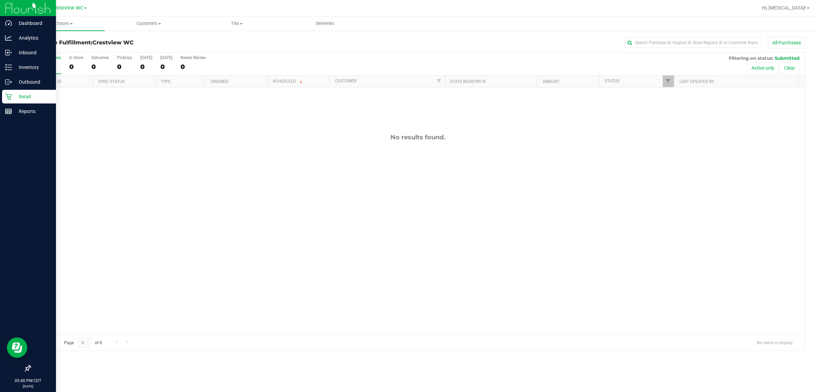
click at [12, 98] on p "Retail" at bounding box center [32, 97] width 41 height 8
click at [26, 370] on icon at bounding box center [28, 368] width 7 height 7
click at [25, 369] on input "checkbox" at bounding box center [25, 369] width 0 height 0
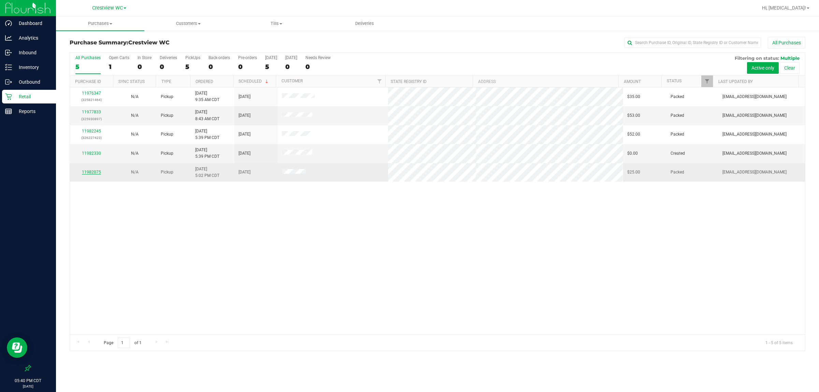
click at [92, 173] on link "11982075" at bounding box center [91, 172] width 19 height 5
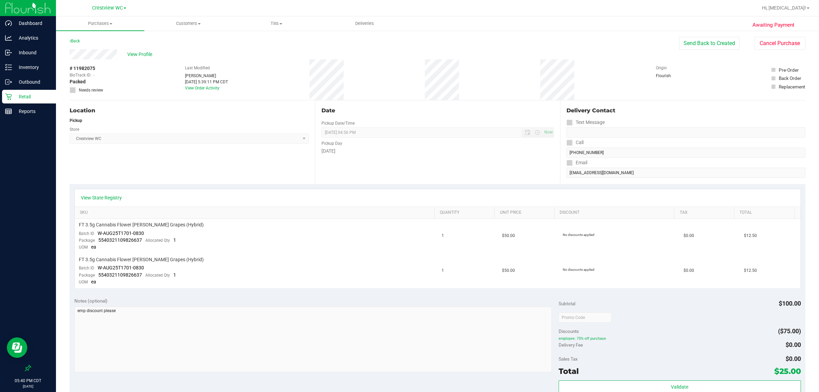
scroll to position [194, 0]
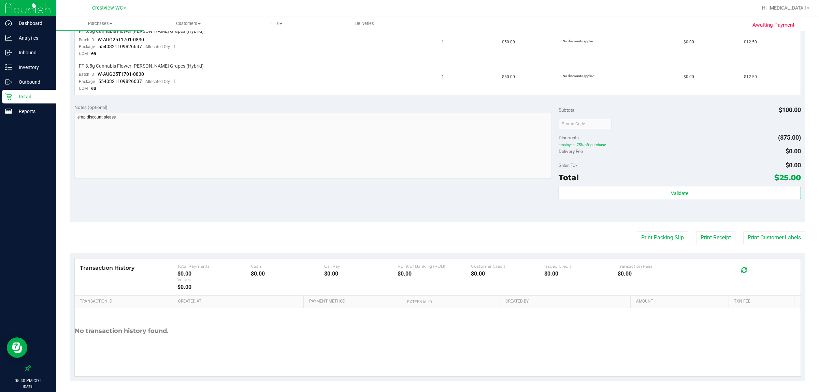
click at [29, 96] on p "Retail" at bounding box center [32, 97] width 41 height 8
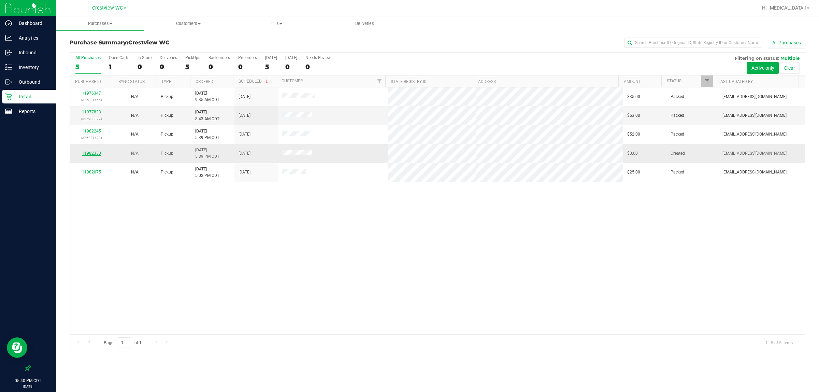
click at [96, 154] on link "11982330" at bounding box center [91, 153] width 19 height 5
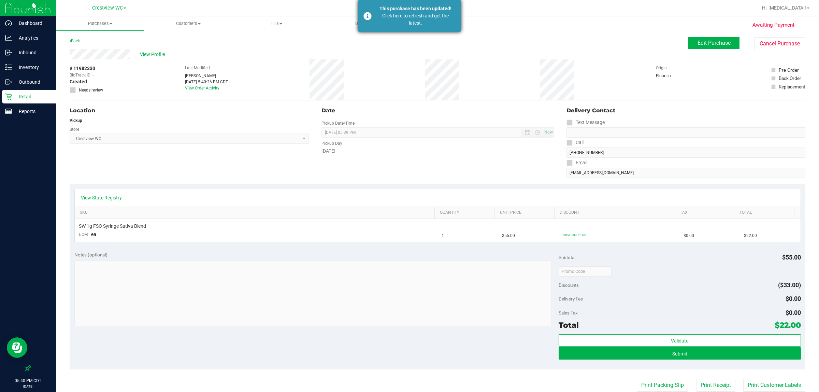
click at [381, 13] on div "Click here to refresh and get the latest." at bounding box center [415, 19] width 80 height 14
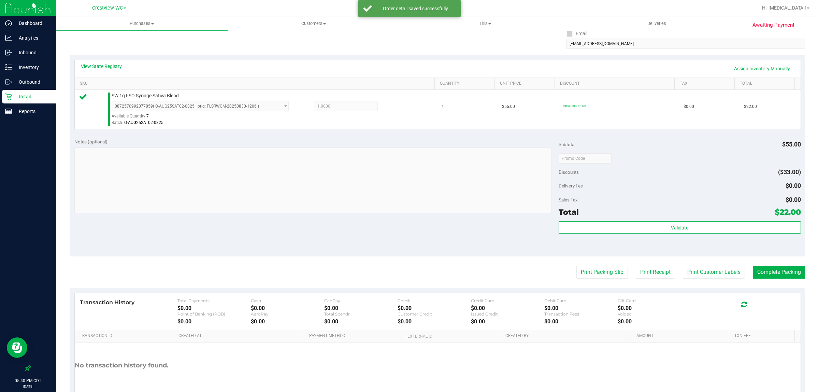
scroll to position [166, 0]
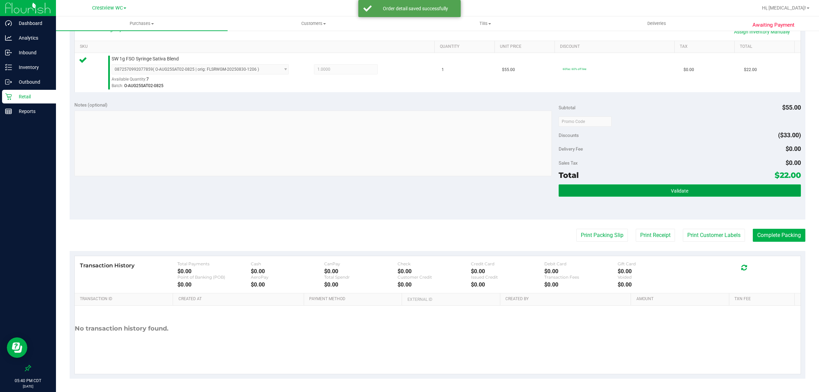
click at [621, 194] on button "Validate" at bounding box center [680, 190] width 242 height 12
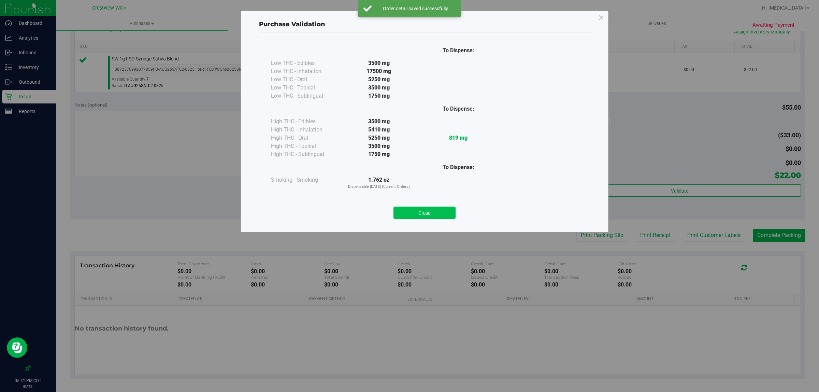
click at [429, 210] on button "Close" at bounding box center [425, 213] width 62 height 12
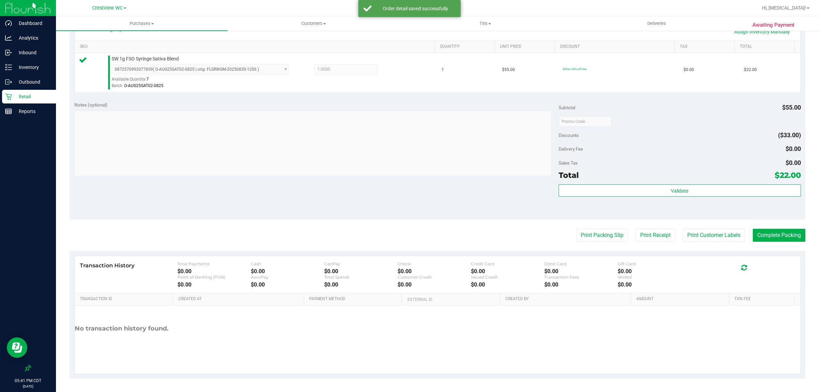
drag, startPoint x: 500, startPoint y: 205, endPoint x: 533, endPoint y: 222, distance: 36.9
click at [500, 205] on div "Notes (optional) Subtotal $55.00 Discounts ($33.00) Delivery Fee $0.00 Sales Ta…" at bounding box center [438, 158] width 736 height 123
click at [582, 233] on button "Print Packing Slip" at bounding box center [603, 235] width 52 height 13
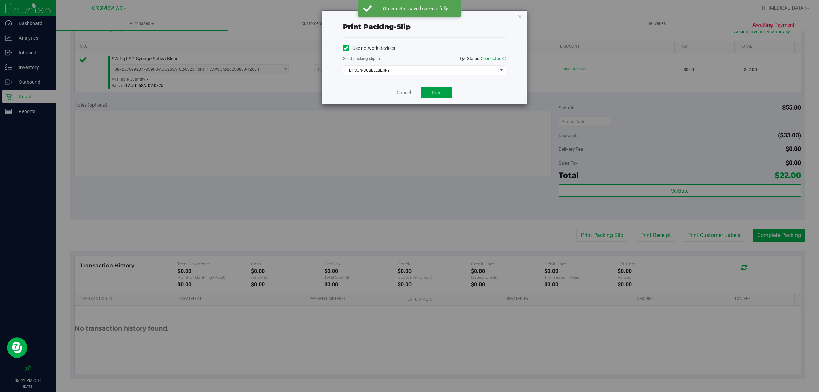
click at [436, 98] on button "Print" at bounding box center [436, 93] width 31 height 12
click at [403, 95] on link "Cancel" at bounding box center [404, 92] width 14 height 7
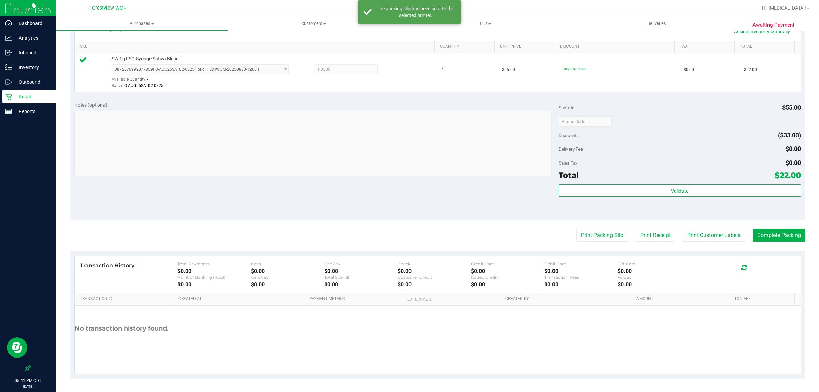
scroll to position [0, 0]
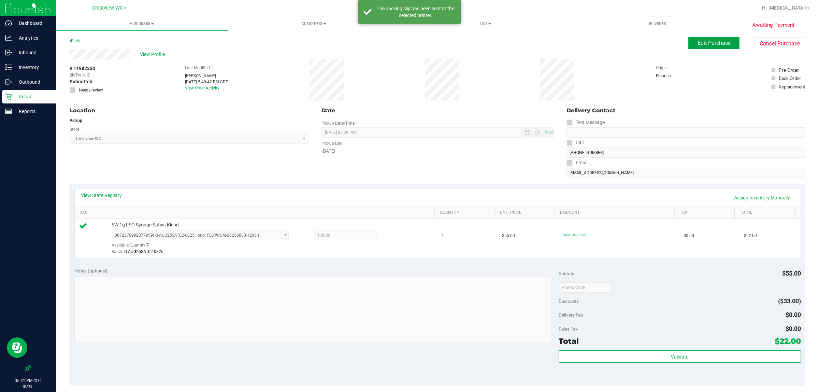
click at [704, 40] on span "Edit Purchase" at bounding box center [714, 43] width 33 height 6
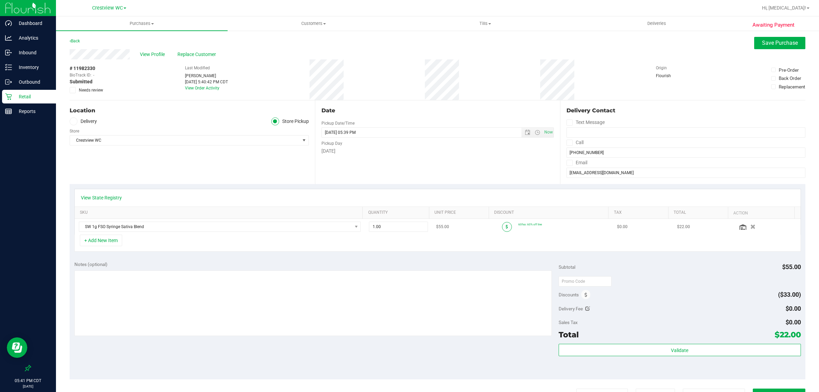
click at [506, 226] on icon at bounding box center [507, 227] width 2 height 4
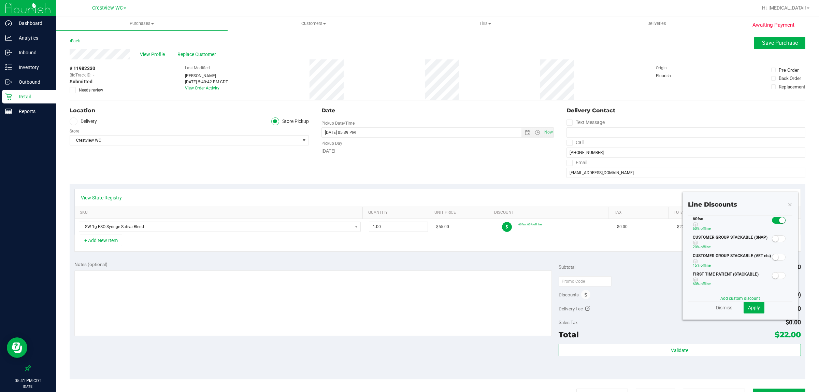
click at [788, 204] on icon at bounding box center [790, 204] width 5 height 8
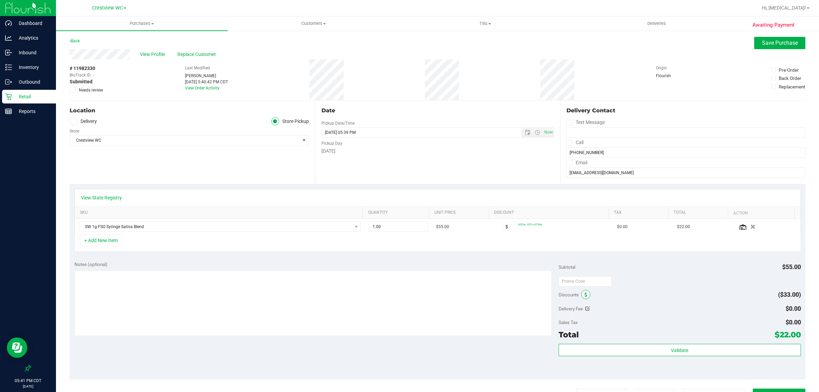
click at [584, 297] on span at bounding box center [585, 294] width 9 height 9
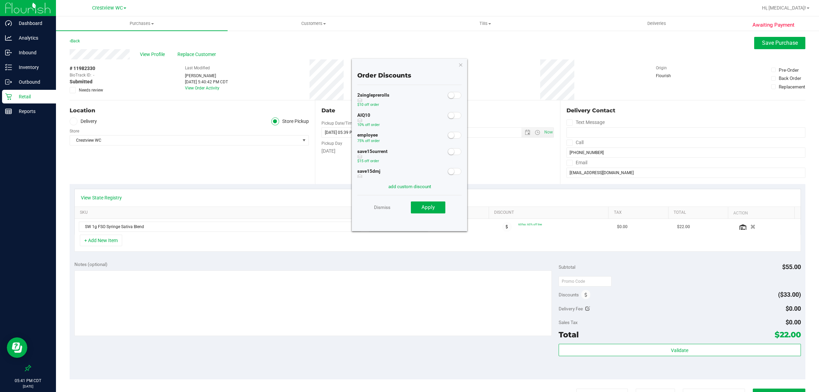
click at [451, 137] on span at bounding box center [455, 135] width 14 height 7
click at [439, 208] on button "Apply" at bounding box center [428, 207] width 34 height 12
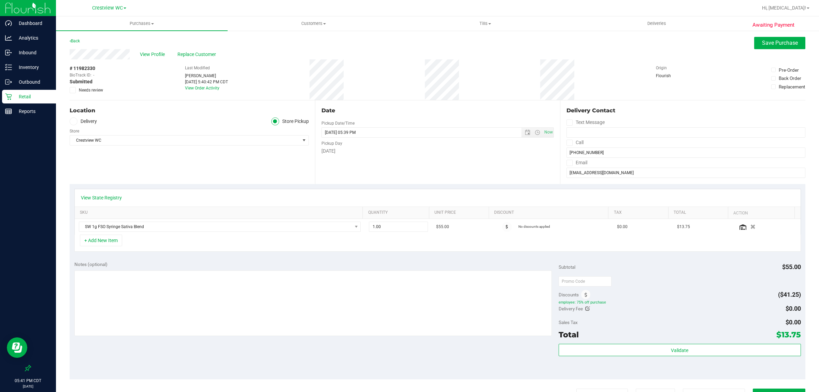
scroll to position [85, 0]
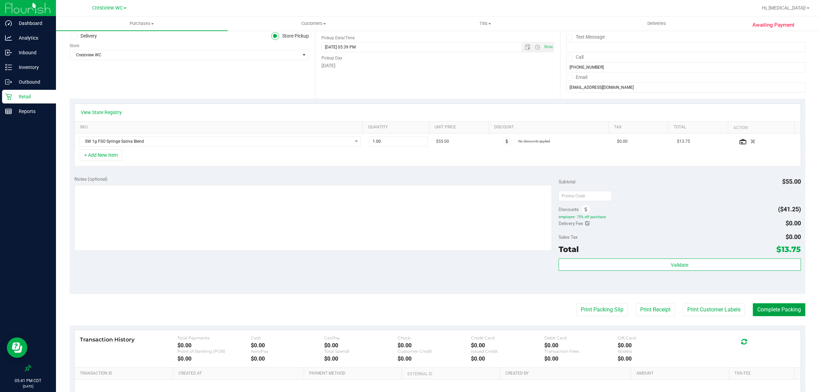
click at [775, 314] on button "Complete Packing" at bounding box center [779, 309] width 53 height 13
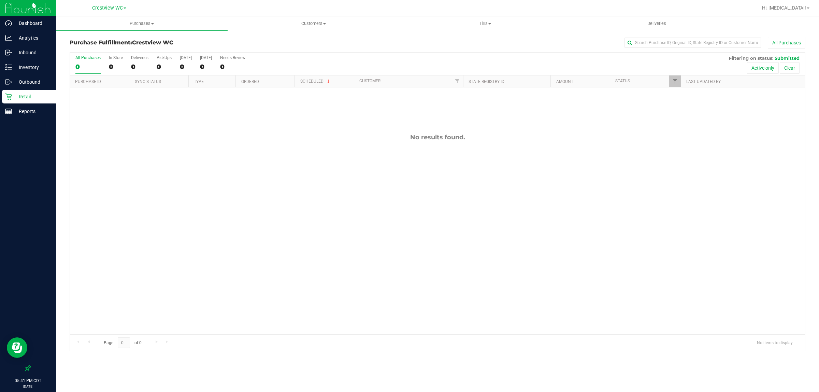
click at [23, 98] on p "Retail" at bounding box center [32, 97] width 41 height 8
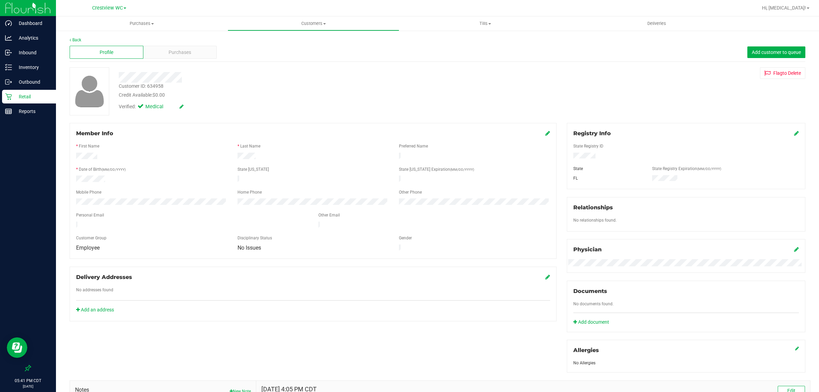
scroll to position [171, 0]
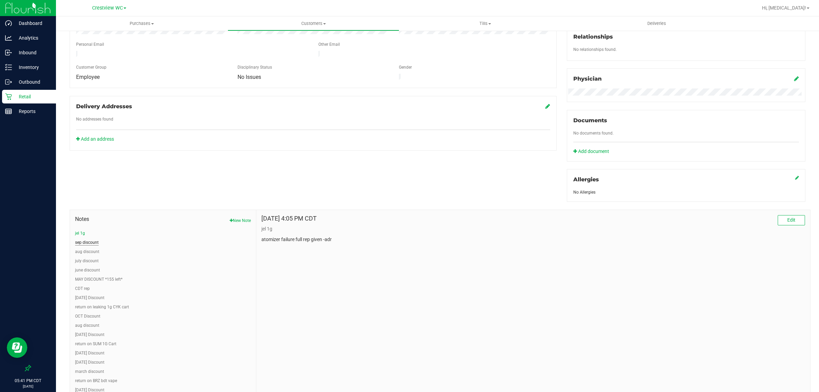
click at [89, 242] on button "sep discount" at bounding box center [87, 242] width 24 height 6
drag, startPoint x: 671, startPoint y: 260, endPoint x: 754, endPoint y: 236, distance: 87.1
click at [788, 220] on span "Edit" at bounding box center [792, 219] width 8 height 5
click at [400, 272] on textarea "* Note" at bounding box center [533, 269] width 544 height 27
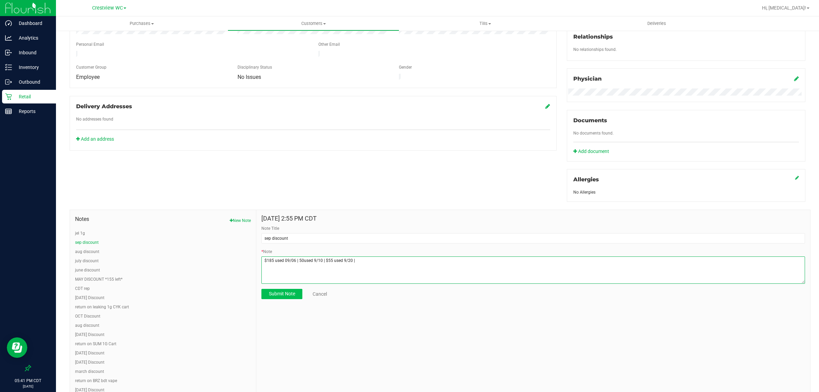
type textarea "$185 used 09/06 | 50used 9/10 | $55 used 9/20 |"
click at [279, 291] on span "Submit Note" at bounding box center [282, 293] width 26 height 5
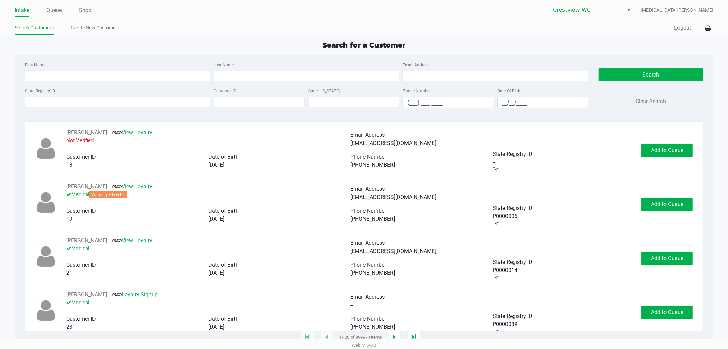
drag, startPoint x: 359, startPoint y: 55, endPoint x: 358, endPoint y: 61, distance: 6.3
click at [359, 58] on div "First Name Last Name Email Address State Registry ID Customer ID State ID Phone…" at bounding box center [364, 86] width 689 height 63
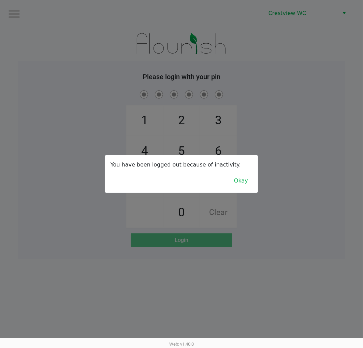
click at [237, 183] on button "Okay" at bounding box center [241, 180] width 23 height 13
click at [281, 193] on div "1 4 7 2 5 8 0 3 6 9 Clear" at bounding box center [182, 158] width 328 height 139
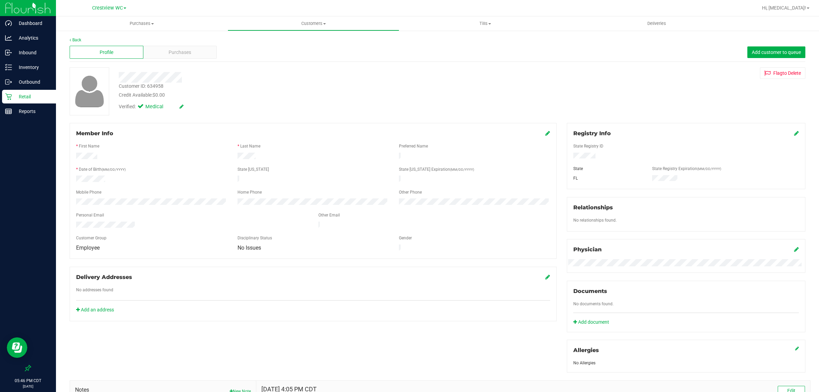
click at [522, 88] on div "Customer ID: 634958 Credit Available: $0.00 Verified: Medical Flag to [GEOGRAPH…" at bounding box center [438, 91] width 746 height 48
click at [745, 97] on div "Customer ID: 634958 Credit Available: $0.00 Verified: Medical Flag to [GEOGRAPH…" at bounding box center [438, 91] width 746 height 48
drag, startPoint x: 460, startPoint y: 341, endPoint x: 384, endPoint y: 321, distance: 78.5
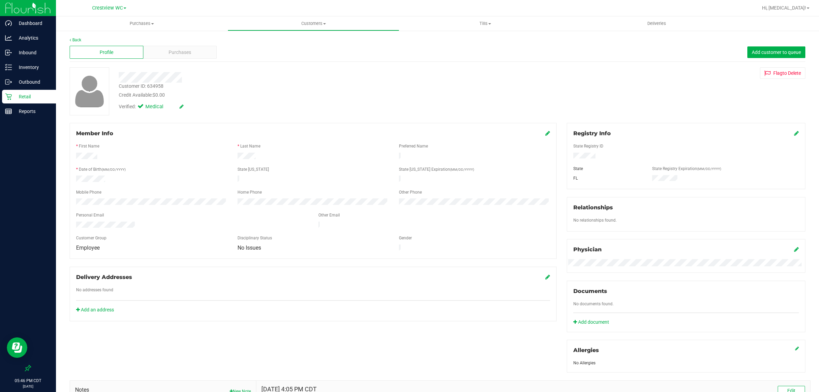
click at [20, 102] on div "Retail" at bounding box center [29, 97] width 54 height 14
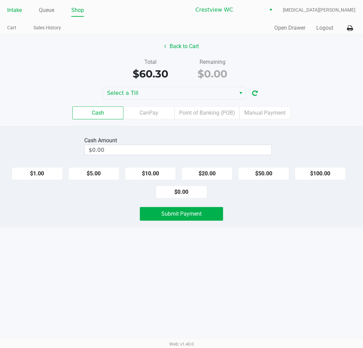
click at [16, 11] on link "Intake" at bounding box center [14, 10] width 15 height 10
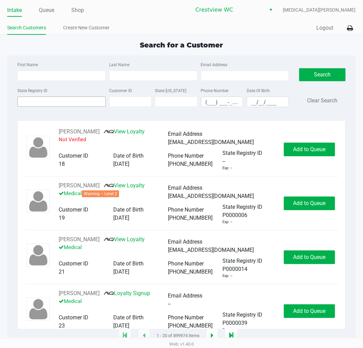
drag, startPoint x: 37, startPoint y: 95, endPoint x: 36, endPoint y: 99, distance: 4.6
click at [37, 97] on div "State Registry ID" at bounding box center [62, 96] width 92 height 21
click at [36, 99] on input "State Registry ID" at bounding box center [61, 102] width 88 height 10
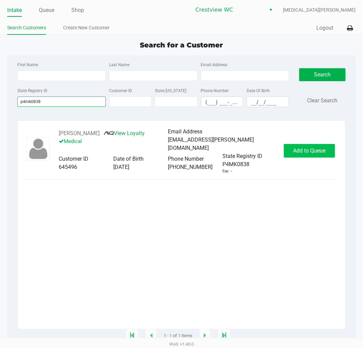
type input "p4mk0838"
click at [329, 147] on button "Add to Queue" at bounding box center [309, 151] width 51 height 14
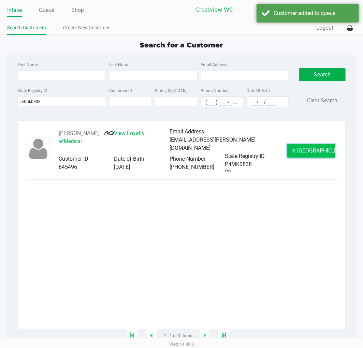
click at [307, 152] on span "In [GEOGRAPHIC_DATA]" at bounding box center [320, 150] width 57 height 6
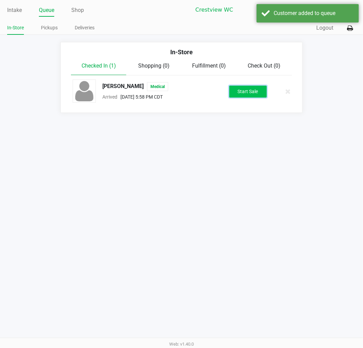
click at [252, 90] on button "Start Sale" at bounding box center [248, 92] width 38 height 12
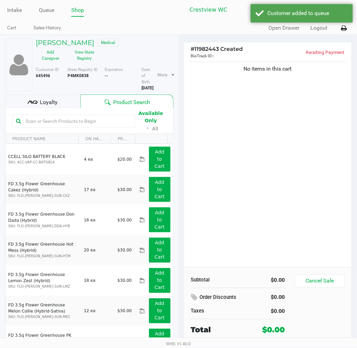
drag, startPoint x: 236, startPoint y: 138, endPoint x: 139, endPoint y: 93, distance: 106.5
click at [235, 138] on div "No items in this cart" at bounding box center [268, 163] width 168 height 207
click at [81, 56] on button "View State Registry" at bounding box center [83, 55] width 34 height 17
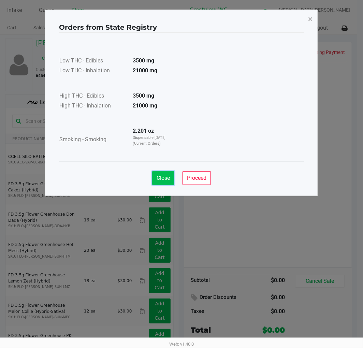
click at [163, 179] on span "Close" at bounding box center [163, 178] width 13 height 6
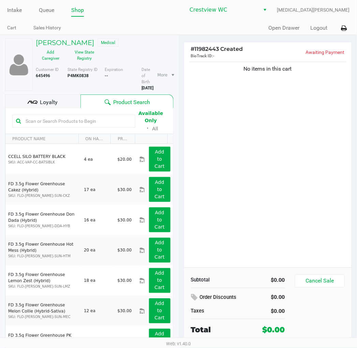
click at [54, 102] on span "Loyalty" at bounding box center [49, 102] width 18 height 8
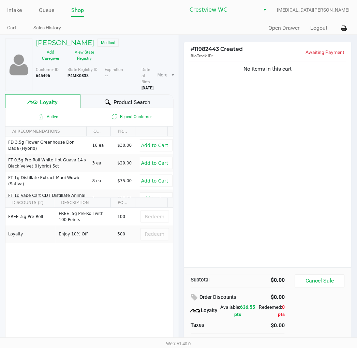
click at [114, 101] on span "Product Search" at bounding box center [132, 102] width 37 height 8
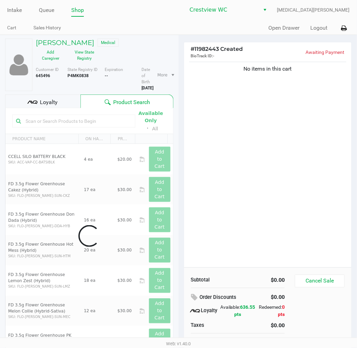
click at [246, 163] on div "No items in this cart" at bounding box center [268, 163] width 168 height 207
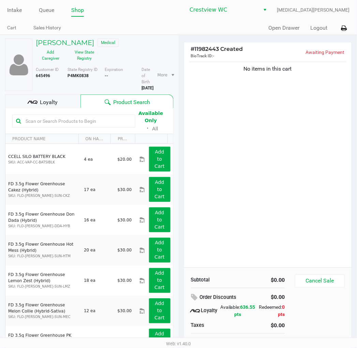
click at [245, 164] on div "No items in this cart" at bounding box center [268, 163] width 168 height 207
click at [78, 122] on input "text" at bounding box center [77, 121] width 109 height 10
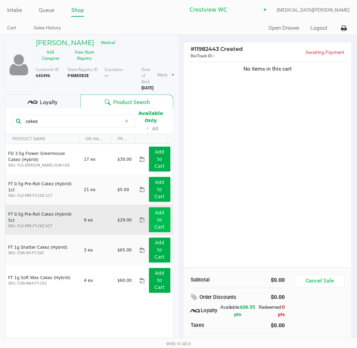
type input "cakez"
click at [156, 224] on app-button-loader "Add to Cart" at bounding box center [160, 220] width 10 height 20
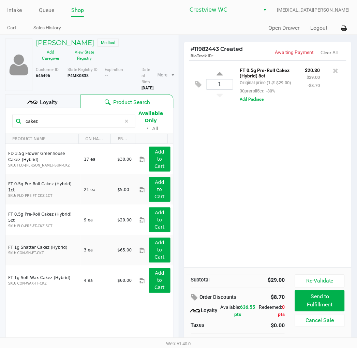
click at [288, 179] on div "1 FT 0.5g Pre-Roll Cakez (Hybrid) 5ct Original price (1 @ $29.00) 30preroll5ct:…" at bounding box center [268, 163] width 168 height 207
click at [268, 160] on div "1 FT 0.5g Pre-Roll Cakez (Hybrid) 5ct Original price (1 @ $29.00) 30preroll5ct:…" at bounding box center [268, 163] width 168 height 207
click at [268, 159] on div "1 FT 0.5g Pre-Roll Cakez (Hybrid) 5ct Original price (1 @ $29.00) 30preroll5ct:…" at bounding box center [268, 163] width 168 height 207
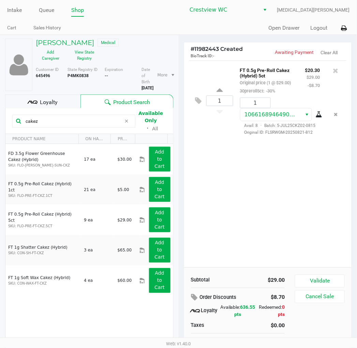
click at [32, 99] on icon at bounding box center [32, 102] width 10 height 10
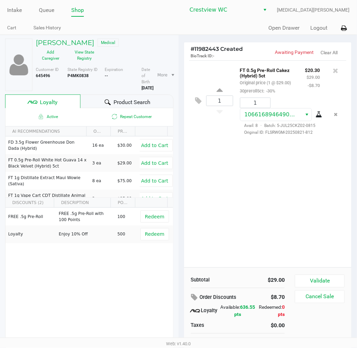
scroll to position [19, 0]
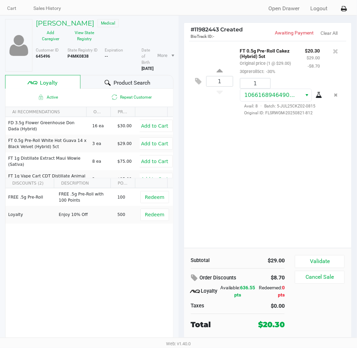
click at [205, 187] on div "1 FT 0.5g Pre-Roll Cakez (Hybrid) 5ct Original price (1 @ $29.00) 30preroll5ct:…" at bounding box center [268, 144] width 168 height 207
drag, startPoint x: 214, startPoint y: 181, endPoint x: 221, endPoint y: 182, distance: 6.2
click at [214, 181] on div "1 FT 0.5g Pre-Roll Cakez (Hybrid) 5ct Original price (1 @ $29.00) 30preroll5ct:…" at bounding box center [268, 144] width 168 height 207
click at [252, 163] on div "1 FT 0.5g Pre-Roll Cakez (Hybrid) 5ct Original price (1 @ $29.00) 30preroll5ct:…" at bounding box center [268, 144] width 168 height 207
click at [282, 172] on div "1 FT 0.5g Pre-Roll Cakez (Hybrid) 5ct Original price (1 @ $29.00) 30preroll5ct:…" at bounding box center [268, 144] width 168 height 207
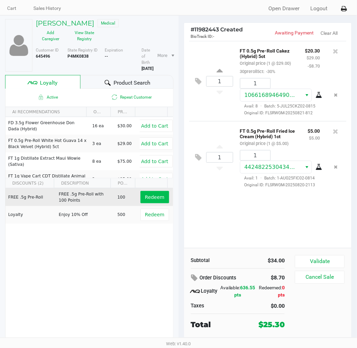
click at [156, 195] on span "Redeem" at bounding box center [154, 197] width 19 height 5
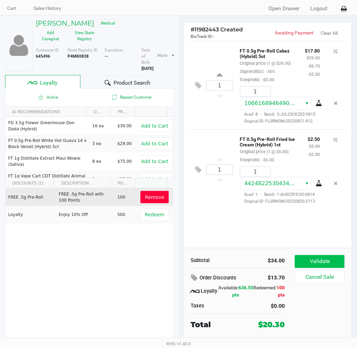
click at [324, 262] on button "Validate" at bounding box center [319, 261] width 49 height 13
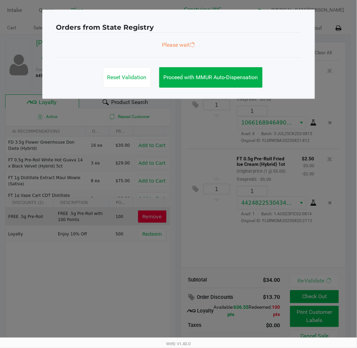
scroll to position [0, 0]
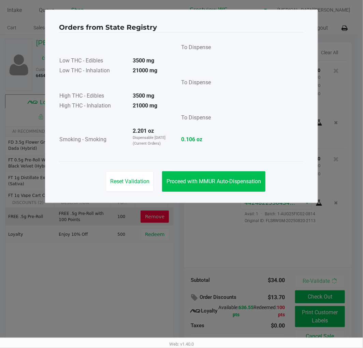
click at [240, 183] on span "Proceed with MMUR Auto-Dispensation" at bounding box center [214, 181] width 95 height 6
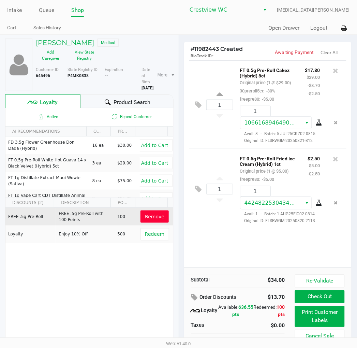
click at [321, 320] on button "Print Customer Labels" at bounding box center [319, 316] width 49 height 21
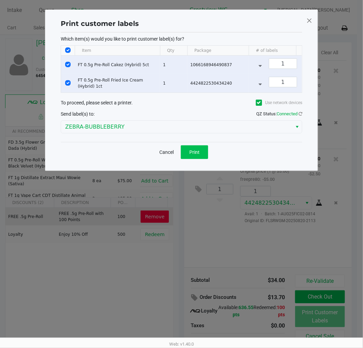
click at [198, 159] on button "Print" at bounding box center [194, 152] width 27 height 14
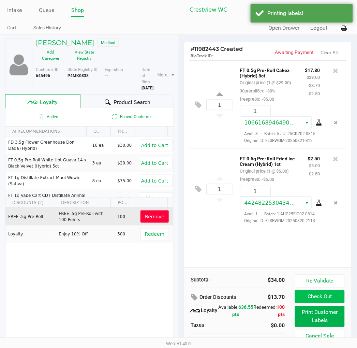
click at [326, 297] on button "Check Out" at bounding box center [319, 296] width 49 height 13
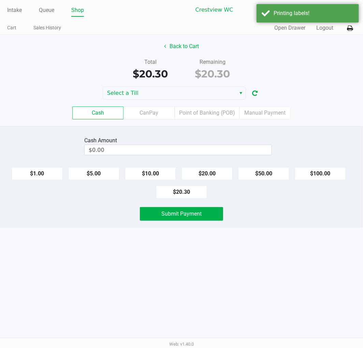
click at [215, 112] on label "Point of Banking (POB)" at bounding box center [207, 113] width 65 height 13
click at [0, 0] on 7 "Point of Banking (POB)" at bounding box center [0, 0] width 0 height 0
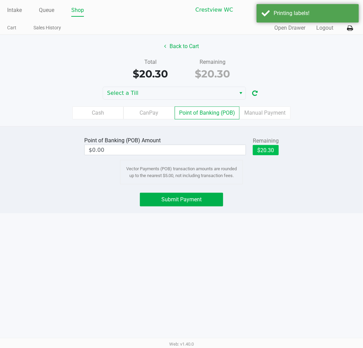
click at [267, 151] on button "$20.30" at bounding box center [266, 150] width 26 height 10
type input "$20.30"
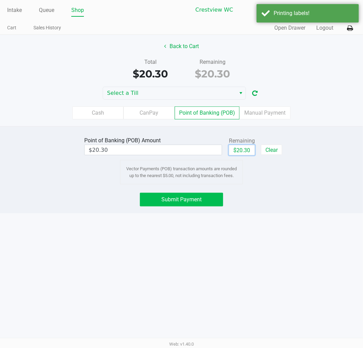
click at [189, 200] on span "Submit Payment" at bounding box center [181, 199] width 40 height 6
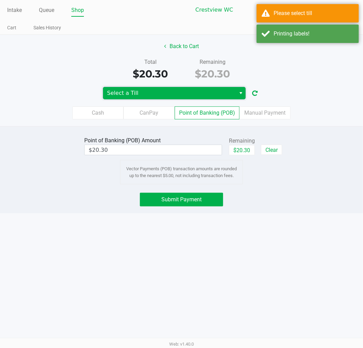
click at [212, 90] on span "Select a Till" at bounding box center [169, 93] width 125 height 8
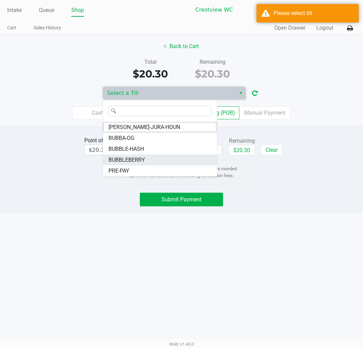
click at [145, 161] on li "BUBBLEBERRY" at bounding box center [160, 160] width 114 height 11
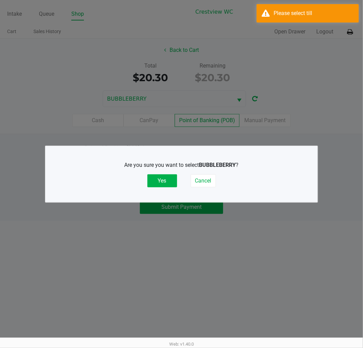
click at [164, 184] on button "Yes" at bounding box center [162, 180] width 30 height 13
click at [272, 223] on ngb-modal-window "Are you sure you want to select BUBBLEBERRY ? Yes Cancel" at bounding box center [181, 174] width 363 height 348
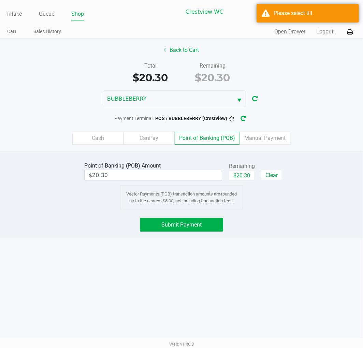
click at [351, 32] on icon at bounding box center [351, 32] width 6 height 5
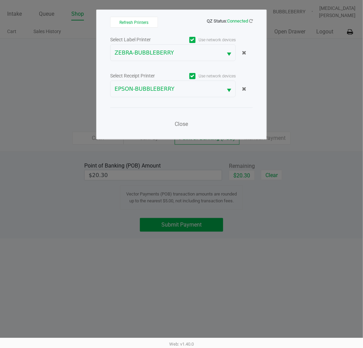
click at [309, 217] on ngb-modal-window "Refresh Printers QZ Status: Connected Select Label Printer Use network devices …" at bounding box center [181, 174] width 363 height 348
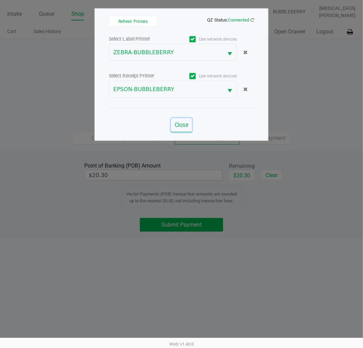
click at [176, 120] on button "Close" at bounding box center [181, 125] width 21 height 14
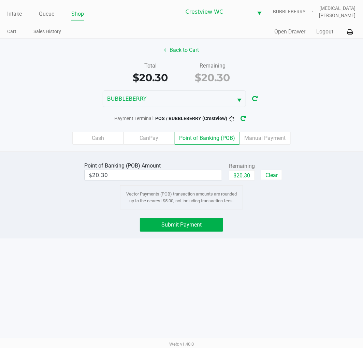
click at [282, 255] on ngb-modal-window "Refresh Printers QZ Status: Connected Select Label Printer Use network devices …" at bounding box center [181, 174] width 363 height 348
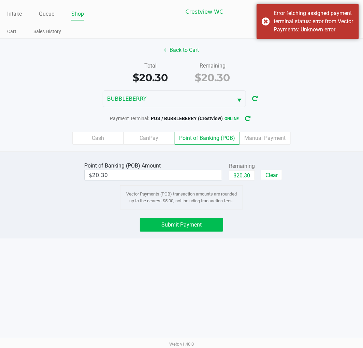
click at [192, 224] on span "Submit Payment" at bounding box center [181, 225] width 40 height 6
click at [249, 119] on icon "button" at bounding box center [247, 118] width 5 height 5
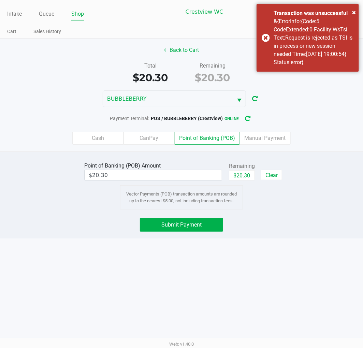
click at [202, 229] on button "Submit Payment" at bounding box center [181, 225] width 83 height 14
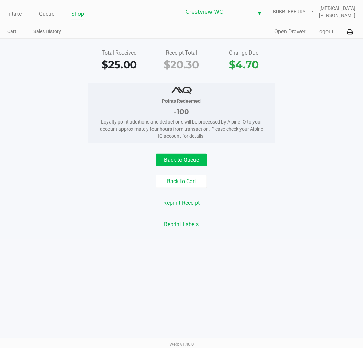
click at [180, 160] on button "Back to Queue" at bounding box center [181, 160] width 51 height 13
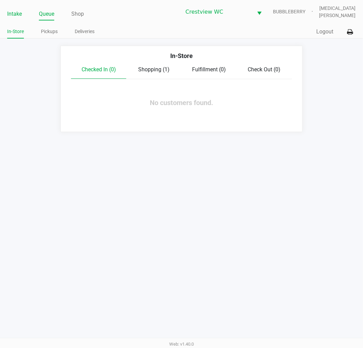
click at [18, 15] on link "Intake" at bounding box center [14, 14] width 15 height 10
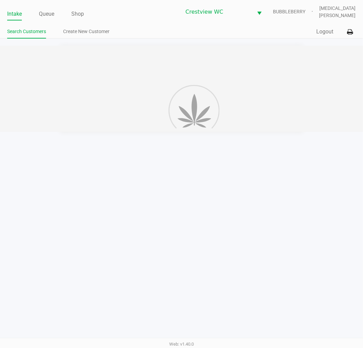
click at [134, 18] on ul "Intake Queue Shop" at bounding box center [94, 15] width 174 height 12
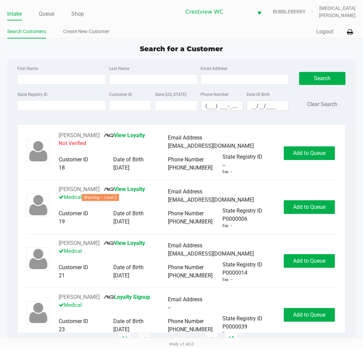
drag, startPoint x: 121, startPoint y: 60, endPoint x: 82, endPoint y: 89, distance: 48.7
click at [121, 60] on div "First Name Last Name Email Address State Registry ID Customer ID State ID Phone…" at bounding box center [181, 90] width 338 height 62
click at [69, 100] on div "State Registry ID" at bounding box center [62, 100] width 92 height 21
click at [68, 103] on input "State Registry ID" at bounding box center [61, 105] width 88 height 10
click at [62, 119] on div "First Name Last Name Email Address State Registry ID Customer ID State ID Phone…" at bounding box center [181, 90] width 338 height 62
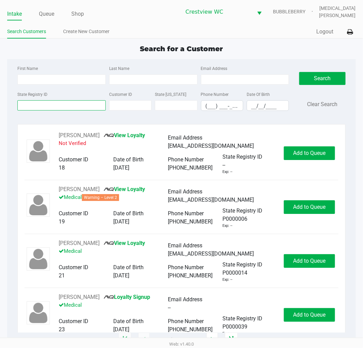
click at [46, 106] on input "State Registry ID" at bounding box center [61, 105] width 88 height 10
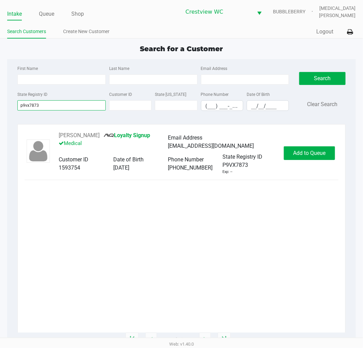
type input "p9vx7873"
click at [312, 154] on span "Add to Queue" at bounding box center [309, 153] width 32 height 6
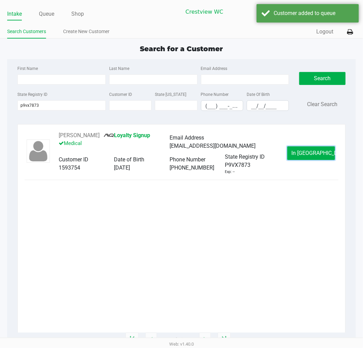
click at [312, 155] on span "In Queue" at bounding box center [320, 153] width 57 height 6
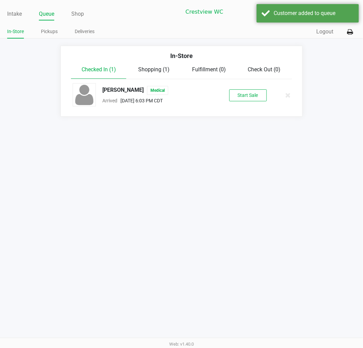
click at [243, 89] on div "CADEN JONES Medical Arrived Sep 20, 2025 6:03 PM CDT Start Sale" at bounding box center [182, 95] width 228 height 24
click at [245, 94] on button "Start Sale" at bounding box center [248, 95] width 38 height 12
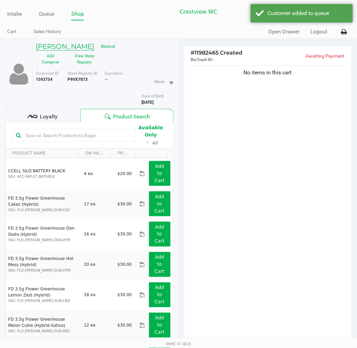
click at [68, 45] on h5 "CADEN JONES" at bounding box center [65, 46] width 58 height 8
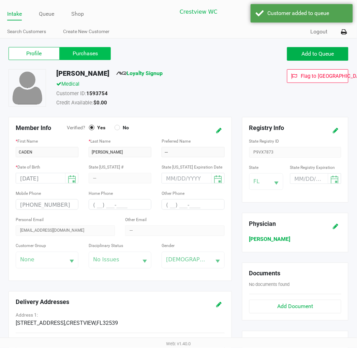
click at [86, 50] on label "Purchases" at bounding box center [85, 53] width 51 height 13
click at [0, 0] on 1 "Purchases" at bounding box center [0, 0] width 0 height 0
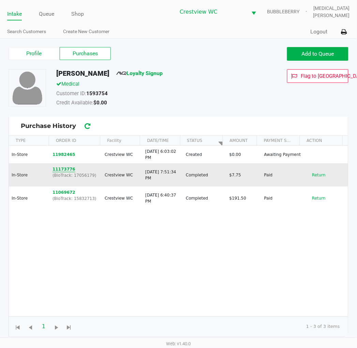
click at [61, 169] on button "11173776" at bounding box center [64, 169] width 23 height 6
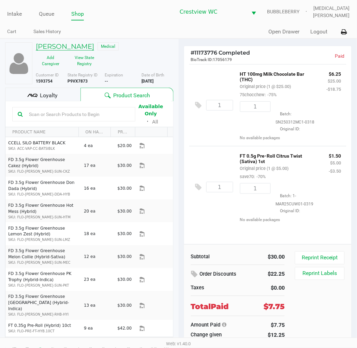
click at [63, 42] on h5 "CADEN JONES" at bounding box center [65, 46] width 58 height 8
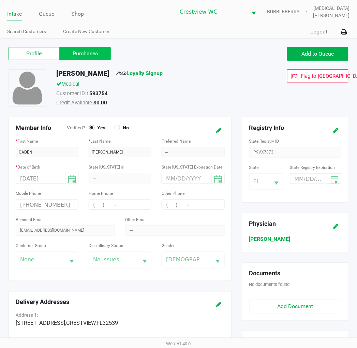
click at [91, 55] on label "Purchases" at bounding box center [85, 53] width 51 height 13
click at [0, 0] on 1 "Purchases" at bounding box center [0, 0] width 0 height 0
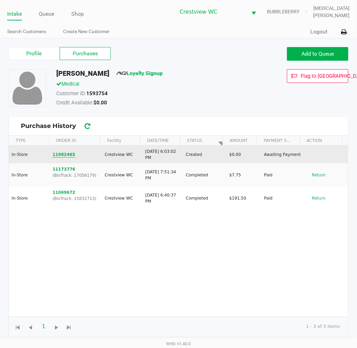
click at [66, 156] on button "11982465" at bounding box center [64, 155] width 23 height 6
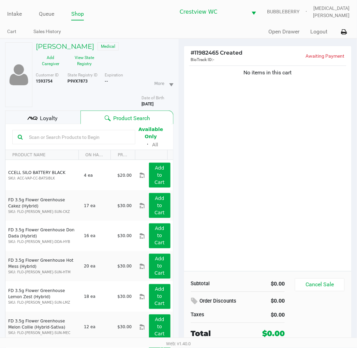
click at [244, 173] on div "No items in this cart" at bounding box center [268, 167] width 168 height 207
click at [37, 115] on icon at bounding box center [32, 118] width 10 height 10
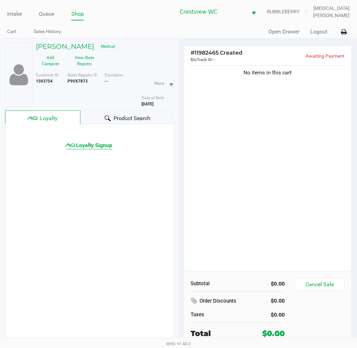
click at [98, 145] on span "Loyalty Signup" at bounding box center [94, 145] width 36 height 8
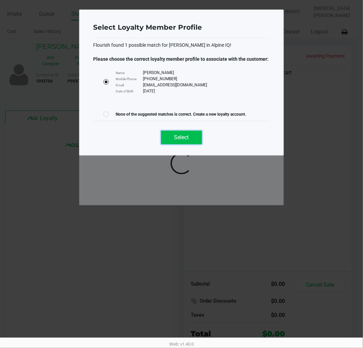
click at [193, 136] on button "Select" at bounding box center [181, 138] width 41 height 14
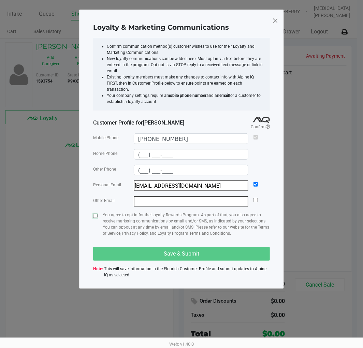
click at [96, 214] on input "checkbox" at bounding box center [95, 216] width 4 height 4
checkbox input "true"
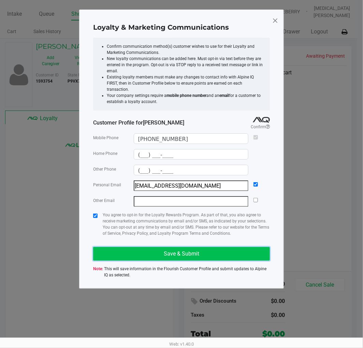
click at [210, 248] on button "Save & Submit" at bounding box center [181, 254] width 177 height 14
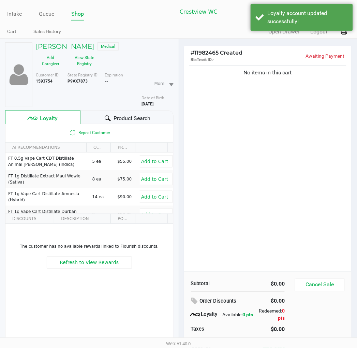
click at [246, 185] on div "No items in this cart" at bounding box center [268, 167] width 168 height 207
click at [138, 120] on span "Product Search" at bounding box center [132, 118] width 37 height 8
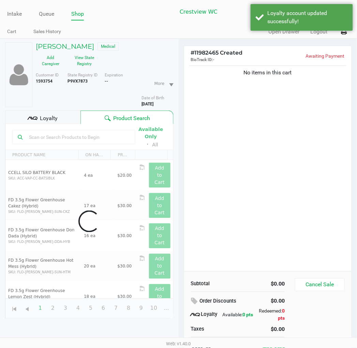
click at [217, 140] on div "No items in this cart" at bounding box center [268, 167] width 168 height 207
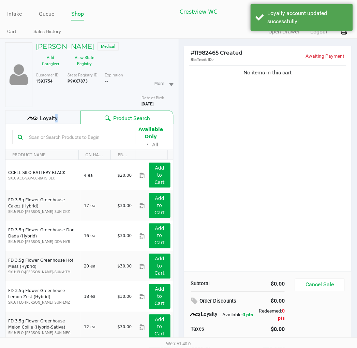
click at [54, 115] on span "Loyalty" at bounding box center [49, 118] width 18 height 8
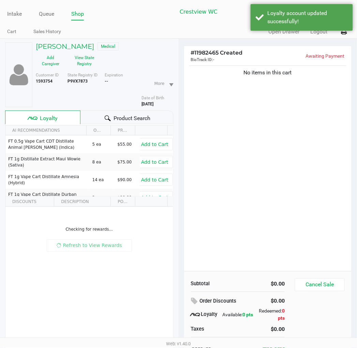
click at [268, 130] on div "No items in this cart" at bounding box center [268, 167] width 168 height 207
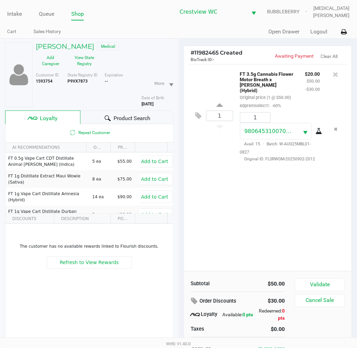
click at [290, 219] on div "1 FT 3.5g Cannabis Flower Motor Breath x Mike Larry (Hybrid) Original price (1 …" at bounding box center [268, 167] width 168 height 207
click at [107, 120] on icon at bounding box center [108, 118] width 6 height 6
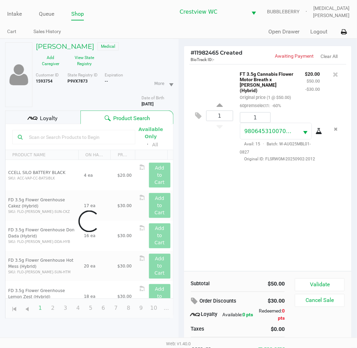
click at [259, 205] on div "1 FT 3.5g Cannabis Flower Motor Breath x Mike Larry (Hybrid) Original price (1 …" at bounding box center [268, 167] width 168 height 207
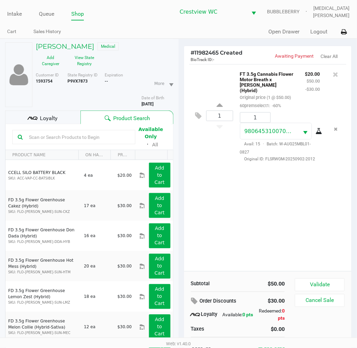
click at [270, 234] on div "1 FT 3.5g Cannabis Flower Motor Breath x Mike Larry (Hybrid) Original price (1 …" at bounding box center [268, 167] width 168 height 207
click at [324, 284] on button "Validate" at bounding box center [319, 285] width 49 height 13
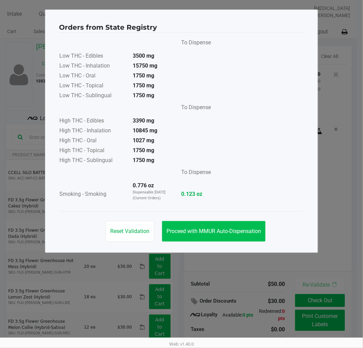
click at [227, 228] on span "Proceed with MMUR Auto-Dispensation" at bounding box center [214, 231] width 95 height 6
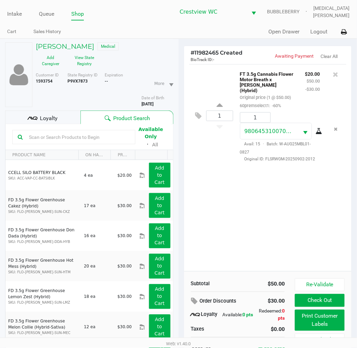
scroll to position [24, 0]
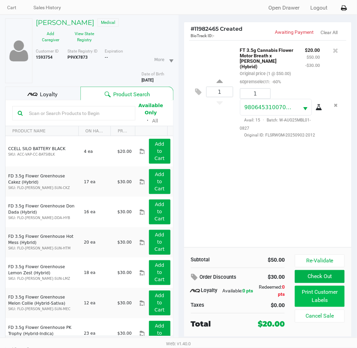
click at [326, 292] on button "Print Customer Labels" at bounding box center [319, 296] width 49 height 21
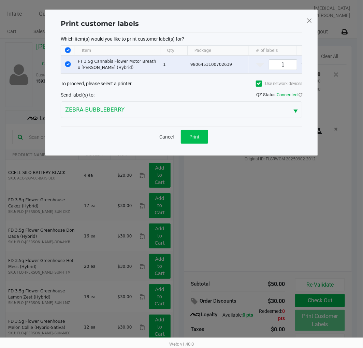
click at [198, 137] on button "Print" at bounding box center [194, 137] width 27 height 14
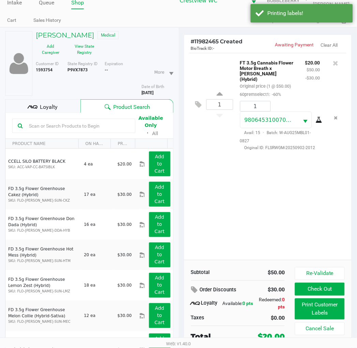
scroll to position [36, 0]
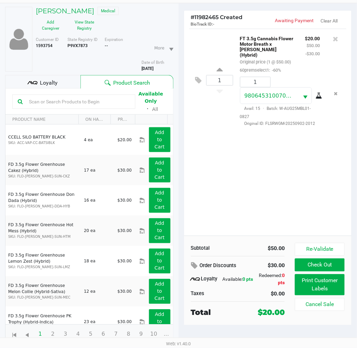
click at [328, 264] on button "Check Out" at bounding box center [319, 265] width 49 height 13
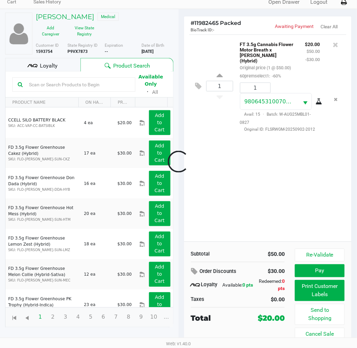
scroll to position [30, 0]
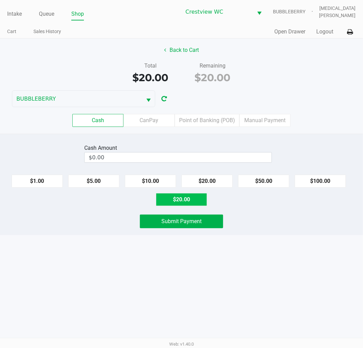
click at [180, 203] on button "$20.00" at bounding box center [181, 199] width 51 height 13
type input "$20.00"
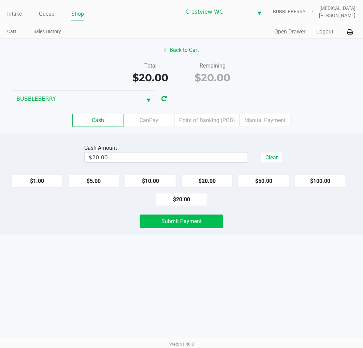
click at [176, 221] on span "Submit Payment" at bounding box center [181, 221] width 40 height 6
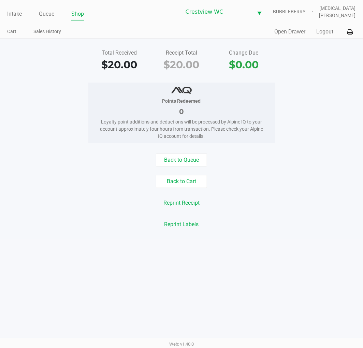
click at [12, 14] on link "Intake" at bounding box center [14, 14] width 15 height 10
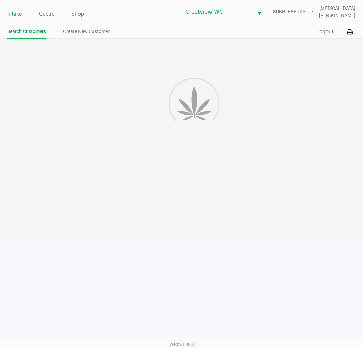
click at [144, 18] on ul "Intake Queue Shop" at bounding box center [94, 15] width 174 height 12
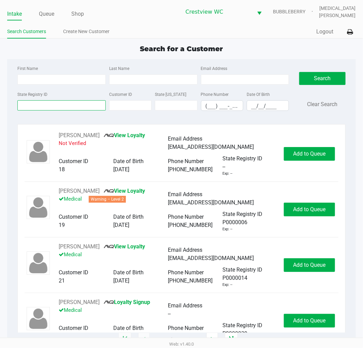
click at [50, 110] on input "State Registry ID" at bounding box center [61, 105] width 88 height 10
click at [144, 75] on input "Last Name" at bounding box center [153, 79] width 88 height 10
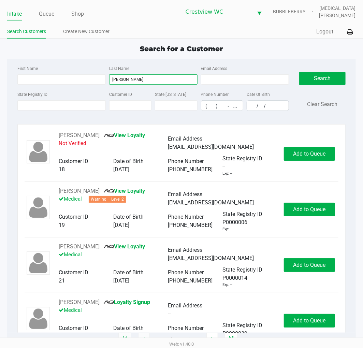
type input "luebano"
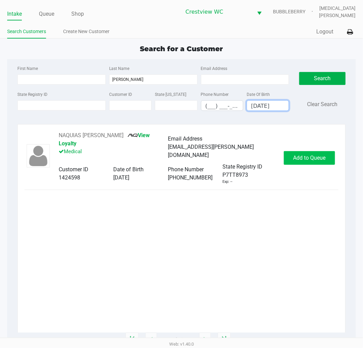
type input "03/15/1993"
click at [304, 155] on span "Add to Queue" at bounding box center [309, 158] width 32 height 6
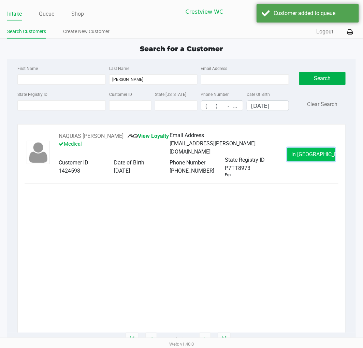
click at [309, 153] on span "In Queue" at bounding box center [320, 154] width 57 height 6
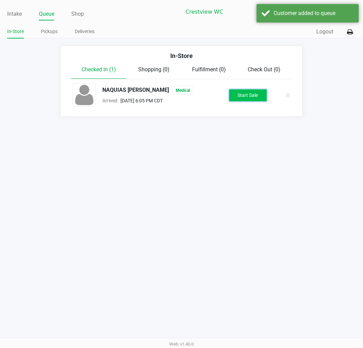
click at [244, 94] on button "Start Sale" at bounding box center [248, 95] width 38 height 12
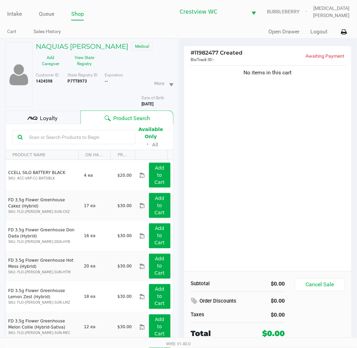
click at [48, 121] on span "Loyalty" at bounding box center [49, 118] width 18 height 8
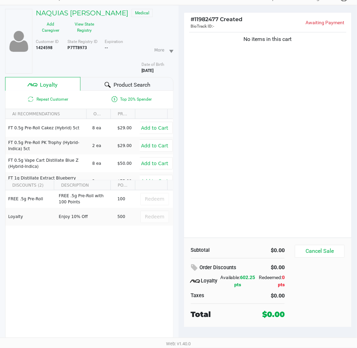
scroll to position [35, 0]
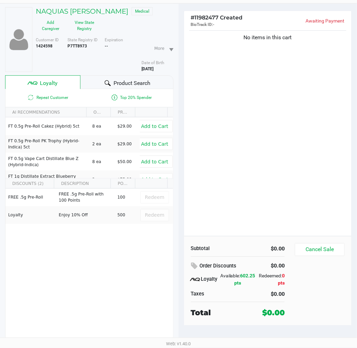
click at [256, 162] on div "No items in this cart" at bounding box center [268, 132] width 168 height 207
click at [134, 82] on span "Product Search" at bounding box center [132, 83] width 37 height 8
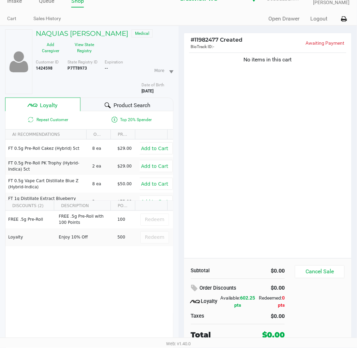
click at [250, 119] on div "No items in this cart" at bounding box center [268, 154] width 168 height 207
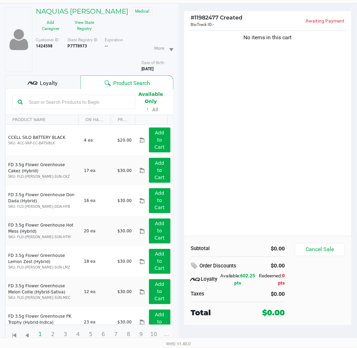
click at [268, 192] on div "No items in this cart" at bounding box center [268, 132] width 168 height 207
click at [80, 33] on button "View State Registry" at bounding box center [83, 25] width 34 height 17
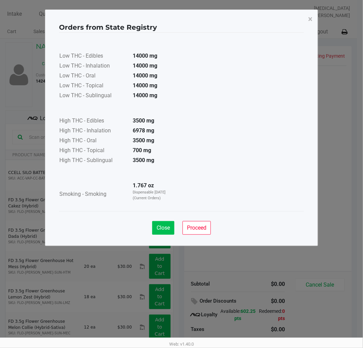
click at [162, 231] on span "Close" at bounding box center [163, 228] width 13 height 6
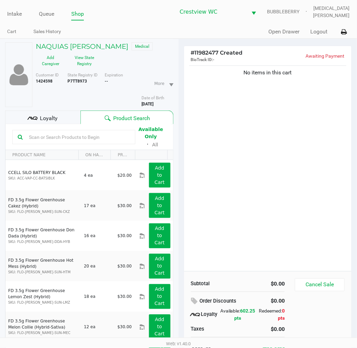
click at [251, 244] on ngb-modal-window "Orders from State Registry × Low THC - Edibles 14000 mg Low THC - Inhalation 14…" at bounding box center [178, 174] width 357 height 348
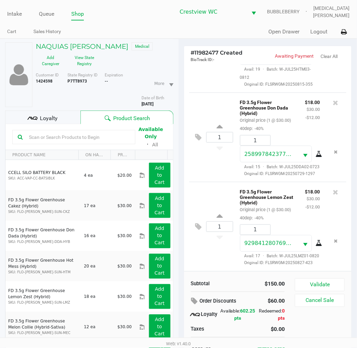
scroll to position [36, 0]
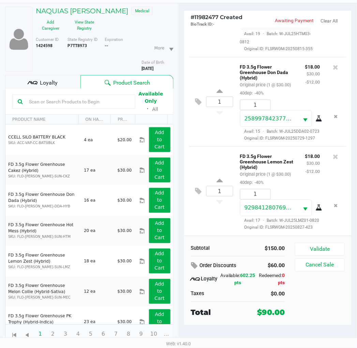
click at [253, 292] on div "$0.00" at bounding box center [264, 294] width 42 height 8
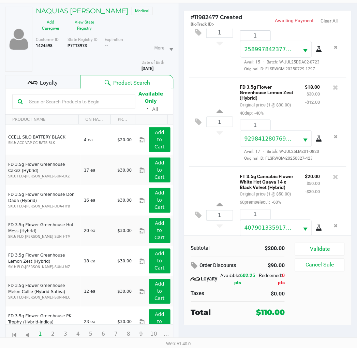
scroll to position [436, 0]
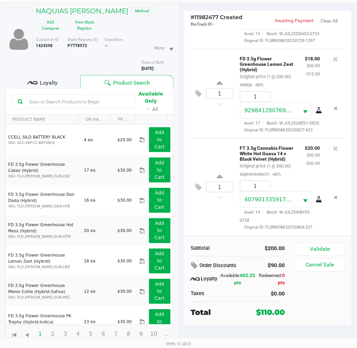
click at [326, 167] on div at bounding box center [336, 161] width 21 height 34
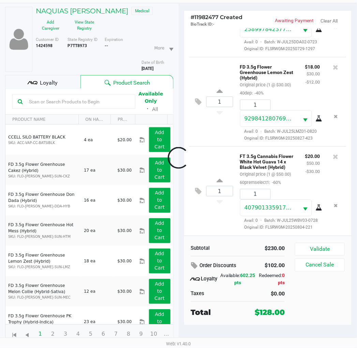
scroll to position [438, 0]
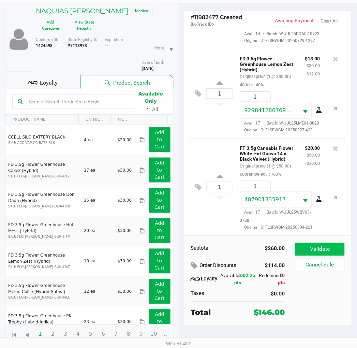
click at [324, 251] on button "Validate" at bounding box center [319, 249] width 49 height 13
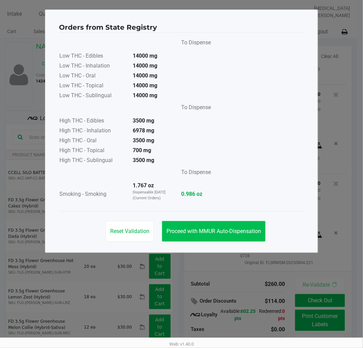
click at [229, 234] on span "Proceed with MMUR Auto-Dispensation" at bounding box center [214, 231] width 95 height 6
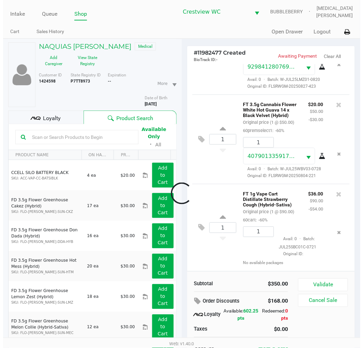
scroll to position [534, 0]
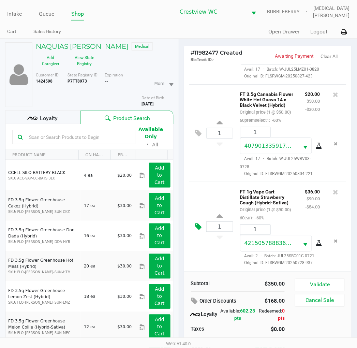
click at [200, 227] on icon at bounding box center [199, 227] width 6 height 8
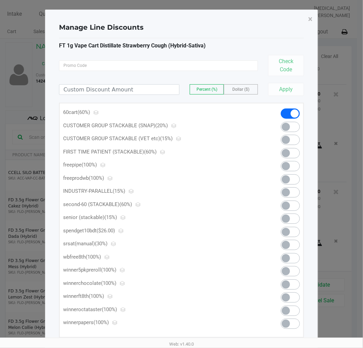
click at [293, 233] on span at bounding box center [290, 232] width 19 height 10
click at [310, 22] on span "×" at bounding box center [310, 19] width 4 height 10
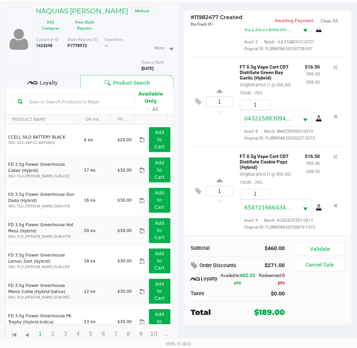
scroll to position [35, 0]
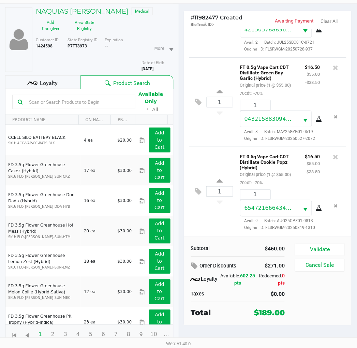
click at [320, 246] on button "Validate" at bounding box center [319, 249] width 49 height 13
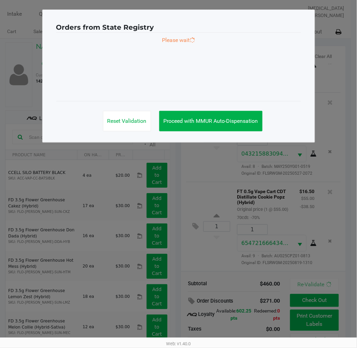
scroll to position [0, 0]
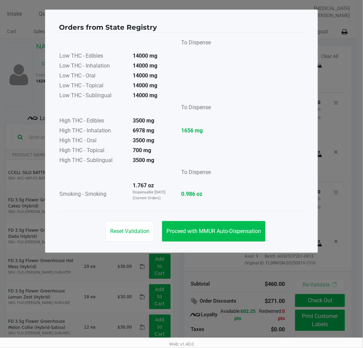
click at [223, 237] on button "Proceed with MMUR Auto-Dispensation" at bounding box center [213, 231] width 103 height 20
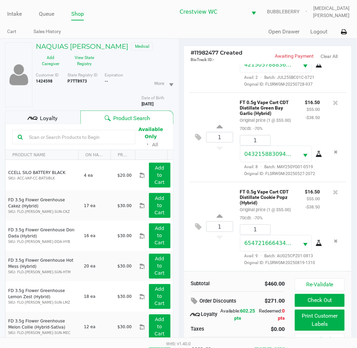
click at [327, 323] on button "Print Customer Labels" at bounding box center [319, 320] width 49 height 21
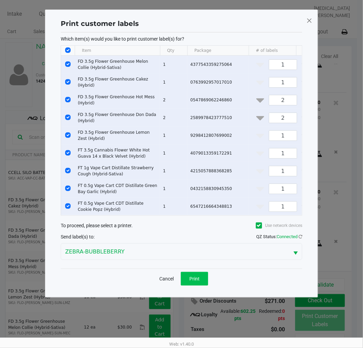
click at [200, 280] on button "Print" at bounding box center [194, 279] width 27 height 14
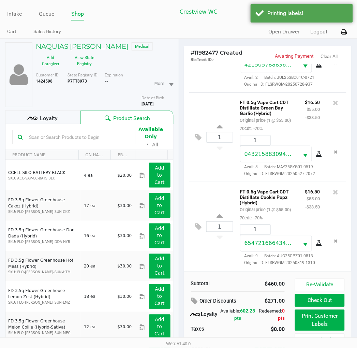
scroll to position [36, 0]
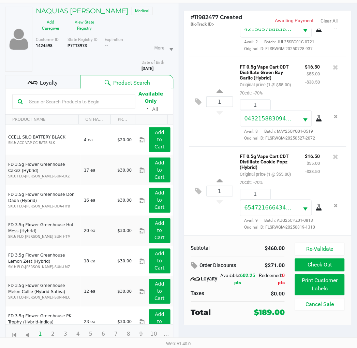
click at [329, 267] on button "Check Out" at bounding box center [319, 265] width 49 height 13
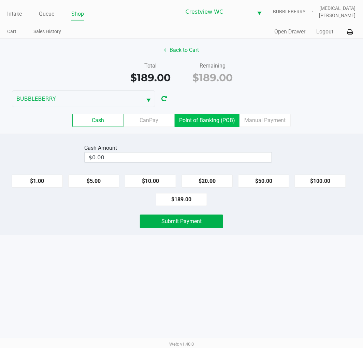
click at [216, 123] on label "Point of Banking (POB)" at bounding box center [207, 120] width 65 height 13
click at [0, 0] on 7 "Point of Banking (POB)" at bounding box center [0, 0] width 0 height 0
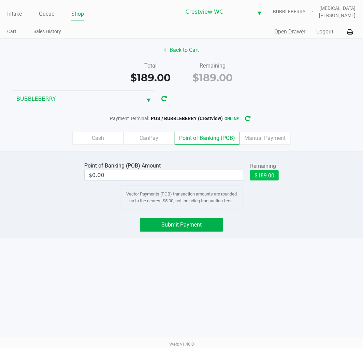
click at [270, 172] on button "$189.00" at bounding box center [264, 175] width 29 height 10
type input "$189.00"
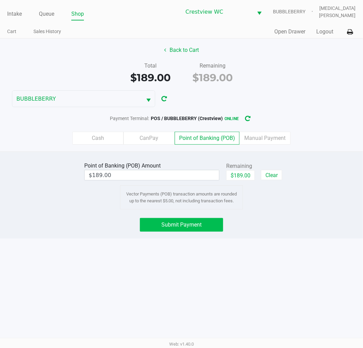
click at [195, 226] on span "Submit Payment" at bounding box center [181, 225] width 40 height 6
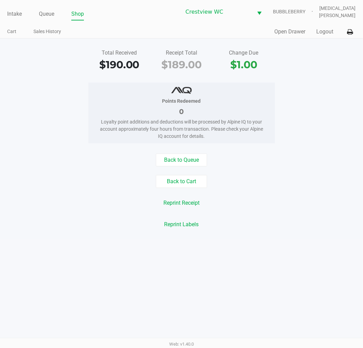
click at [185, 185] on button "Back to Cart" at bounding box center [181, 181] width 51 height 13
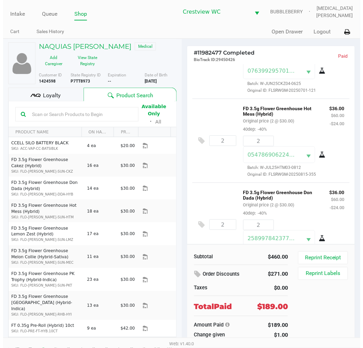
scroll to position [166, 0]
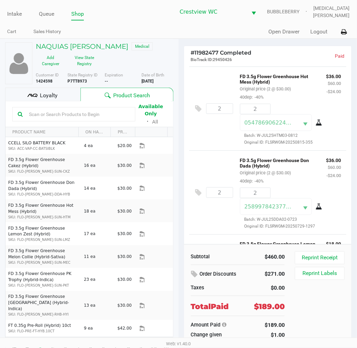
click at [83, 62] on button "View State Registry" at bounding box center [83, 60] width 34 height 17
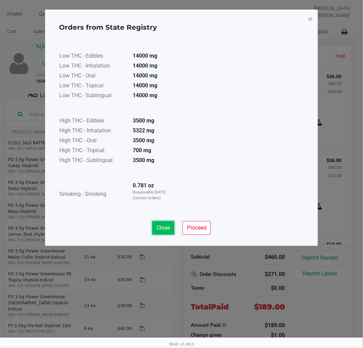
click at [164, 230] on span "Close" at bounding box center [163, 228] width 13 height 6
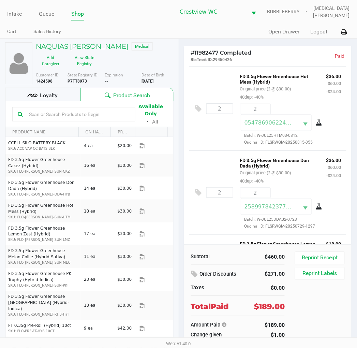
click at [137, 28] on ul "Cart Sales History" at bounding box center [93, 33] width 172 height 12
click at [14, 12] on link "Intake" at bounding box center [14, 14] width 15 height 10
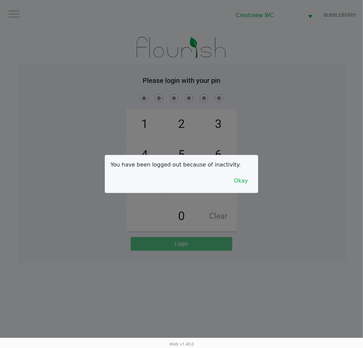
click at [238, 187] on button "Okay" at bounding box center [241, 180] width 23 height 13
click at [290, 180] on div "1 4 7 2 5 8 0 3 6 9 Clear" at bounding box center [182, 162] width 328 height 139
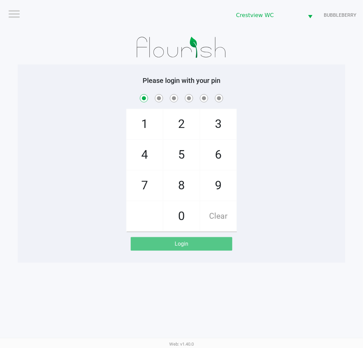
checkbox input "true"
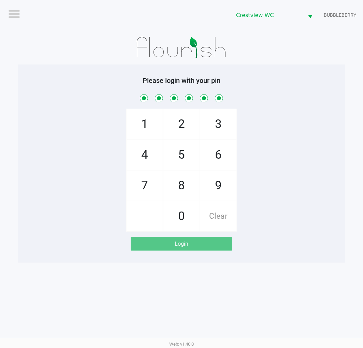
checkbox input "true"
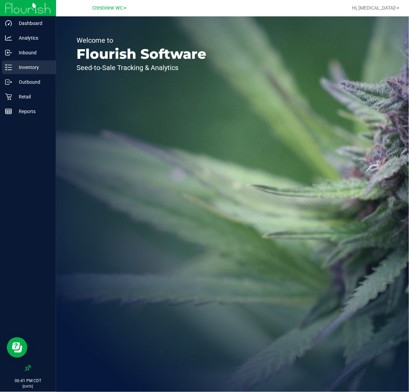
click at [29, 66] on p "Inventory" at bounding box center [32, 67] width 41 height 8
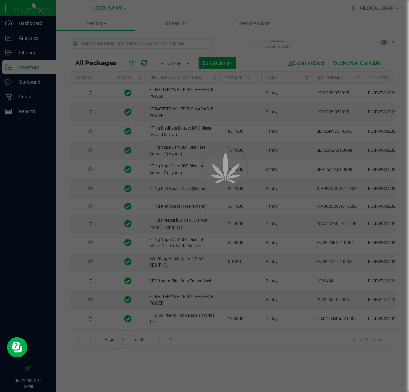
click at [96, 44] on div at bounding box center [204, 196] width 409 height 392
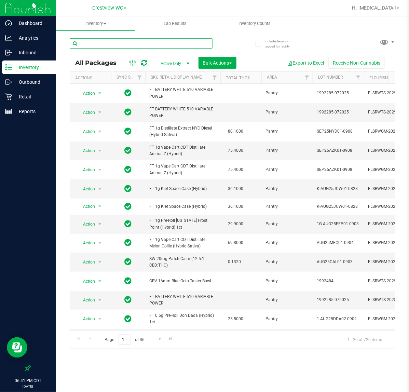
click at [88, 43] on input "text" at bounding box center [141, 43] width 143 height 10
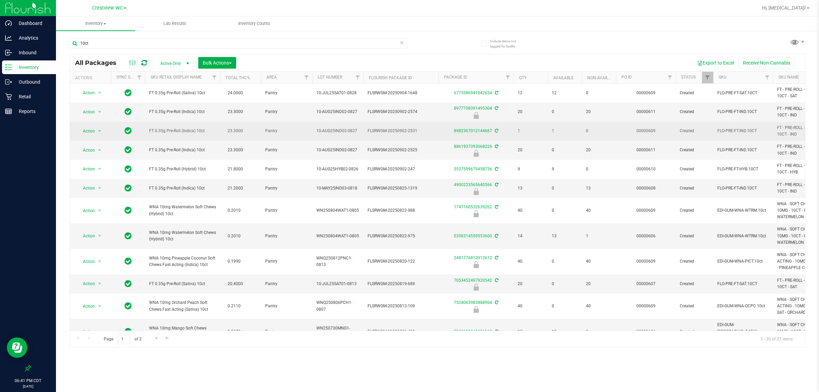
click at [180, 131] on span "FT 0.35g Pre-Roll (Indica) 10ct" at bounding box center [182, 131] width 67 height 6
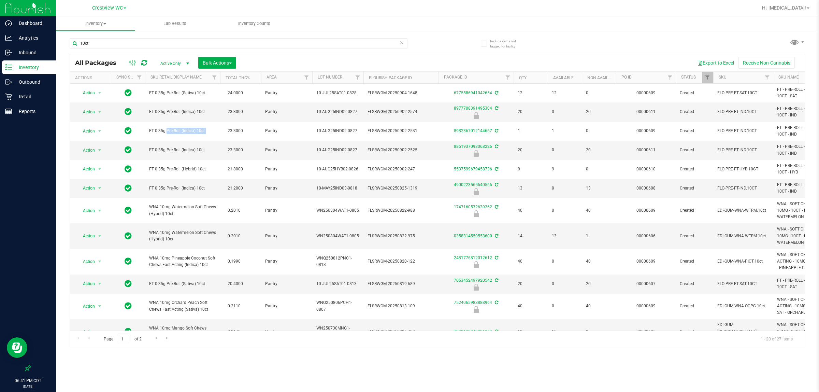
copy td "FT 0.35g Pre-Roll (Indica) 10ct"
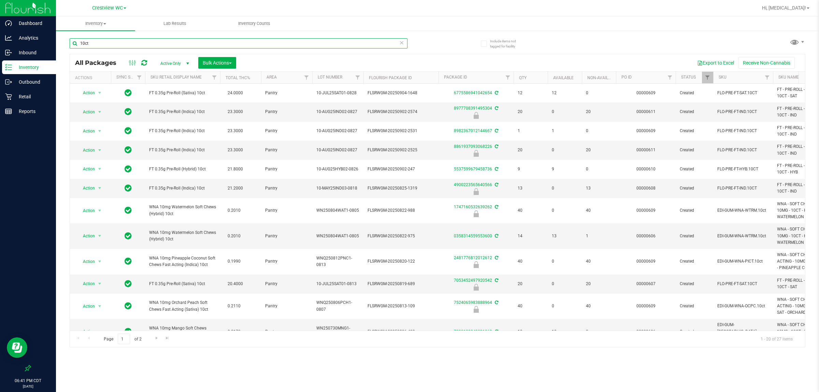
click at [172, 44] on input "10ct" at bounding box center [239, 43] width 338 height 10
paste input "FT 0.35g Pre-Roll (Indica)"
type input "FT 0.35g Pre-Roll (Indica) 10ct"
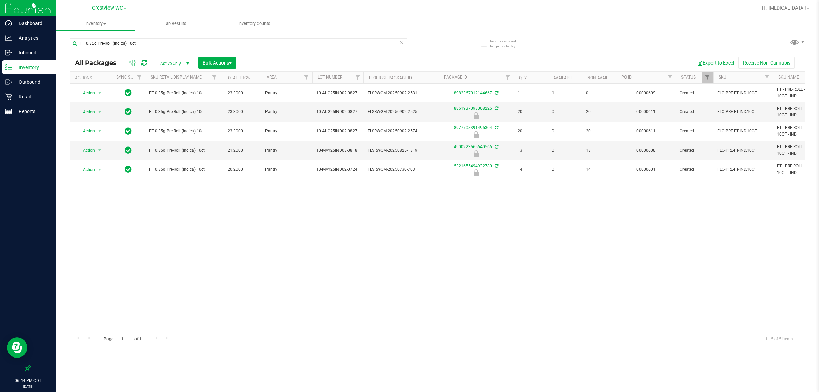
click at [154, 263] on div "Action Action Adjust qty Create package Edit attributes Global inventory Locate…" at bounding box center [437, 207] width 735 height 247
click at [140, 270] on div "Action Action Adjust qty Create package Edit attributes Global inventory Locate…" at bounding box center [437, 207] width 735 height 247
